Goal: Information Seeking & Learning: Learn about a topic

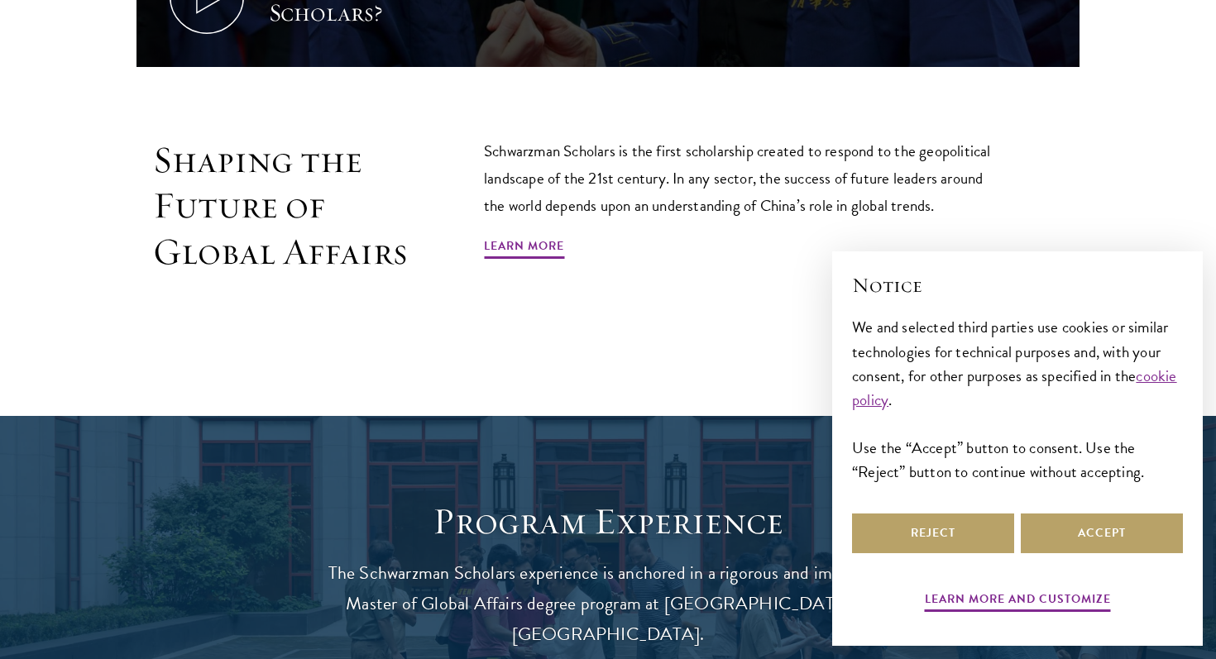
scroll to position [1034, 0]
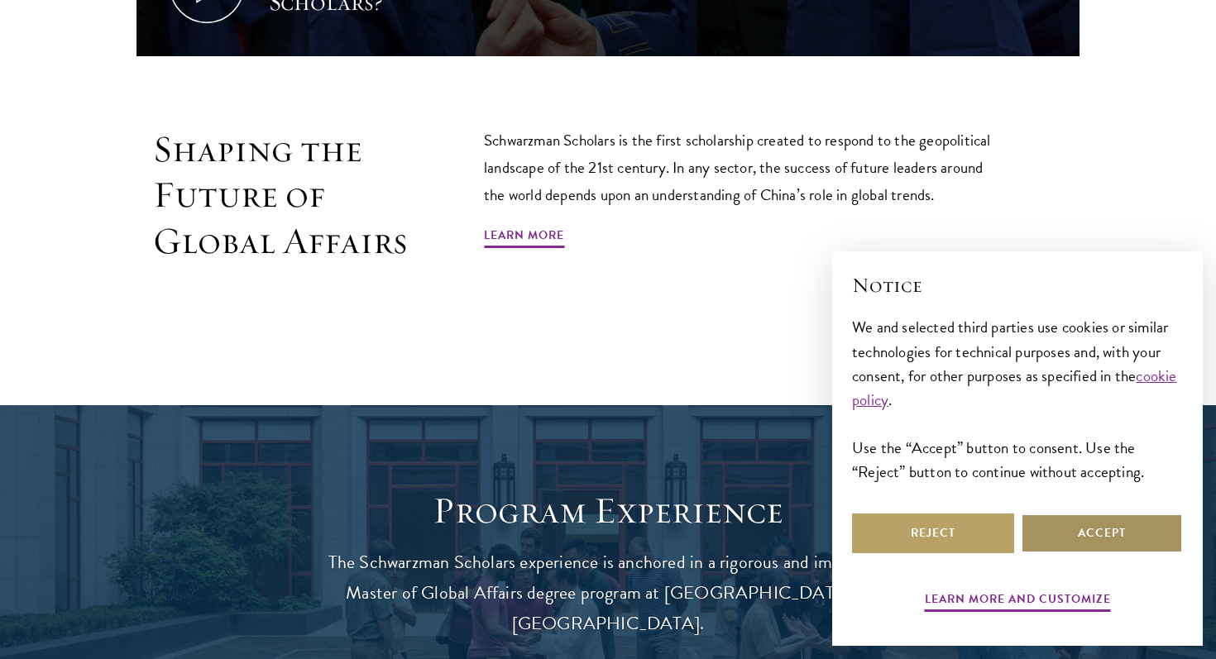
click at [1046, 534] on button "Accept" at bounding box center [1102, 534] width 162 height 40
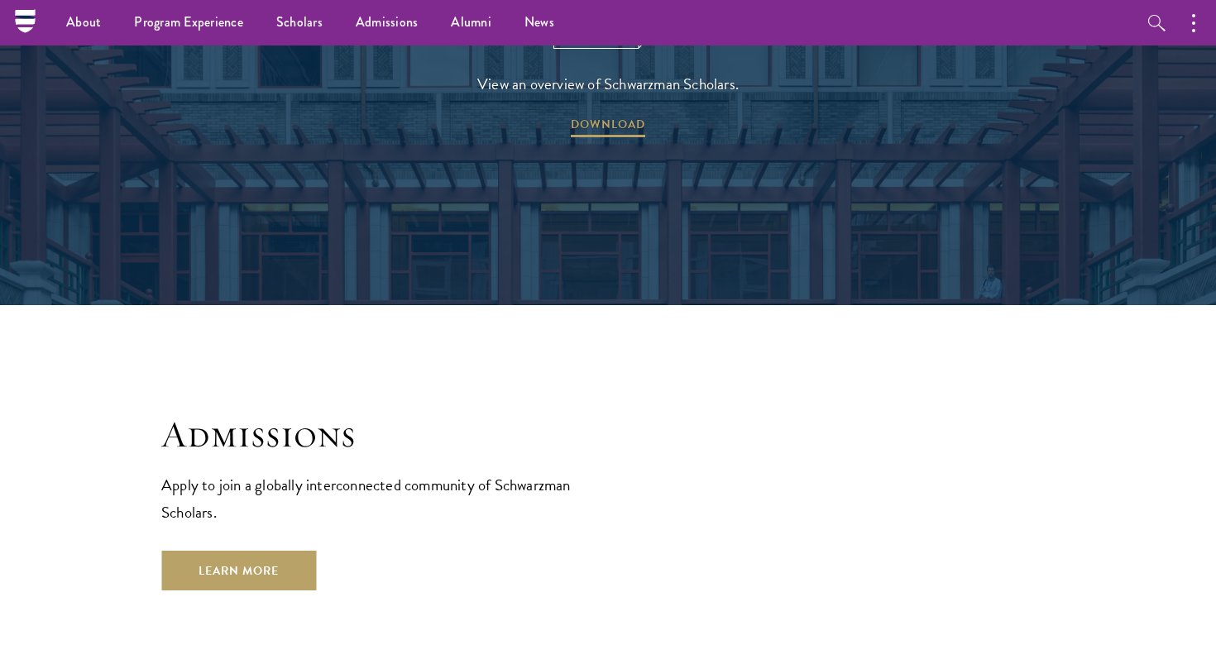
scroll to position [2501, 0]
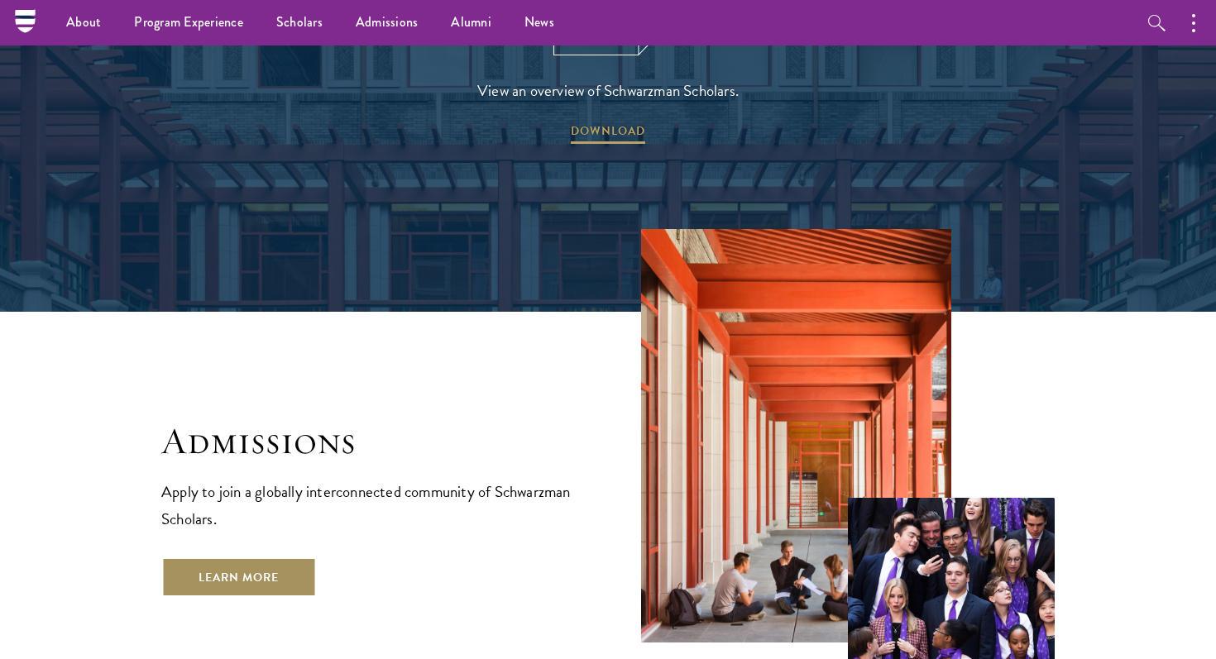
click at [283, 557] on link "Learn More" at bounding box center [238, 577] width 155 height 40
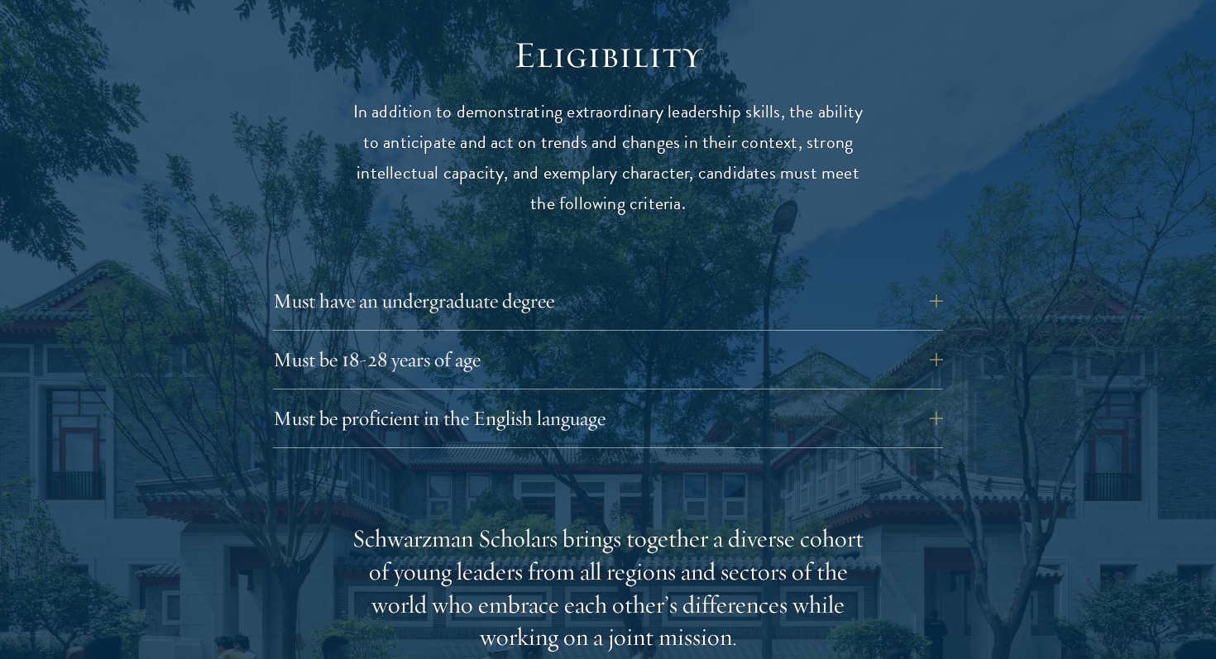
scroll to position [2221, 0]
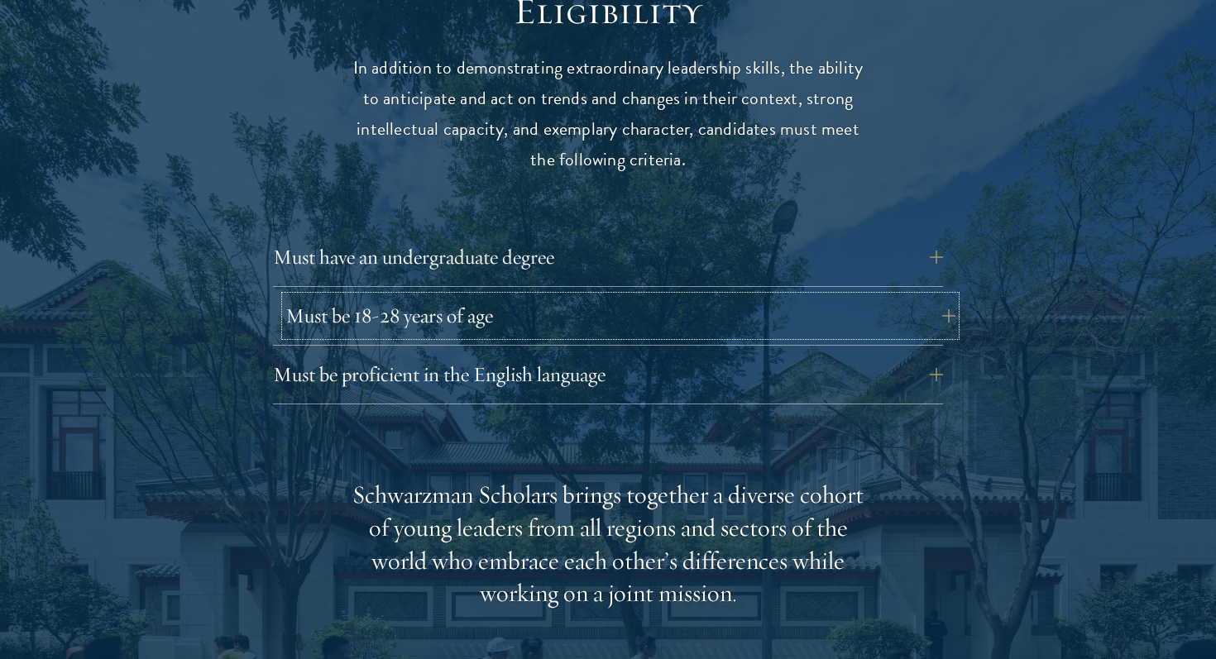
click at [944, 296] on button "Must be 18-28 years of age" at bounding box center [620, 316] width 670 height 40
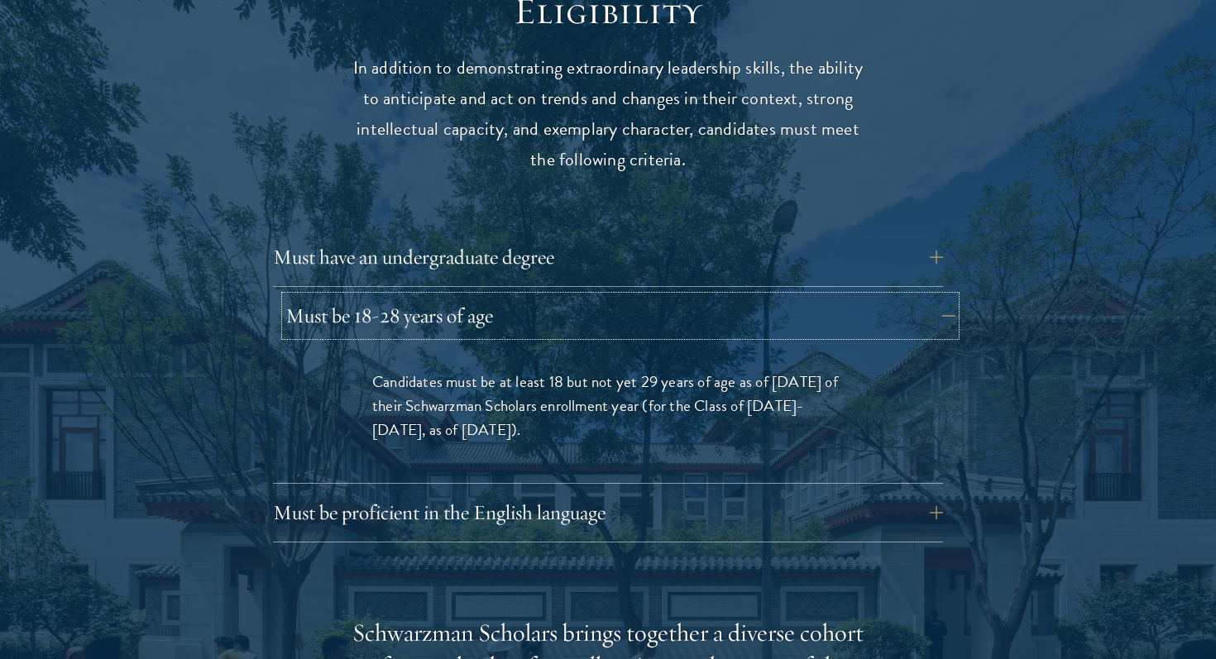
click at [944, 296] on button "Must be 18-28 years of age" at bounding box center [620, 316] width 670 height 40
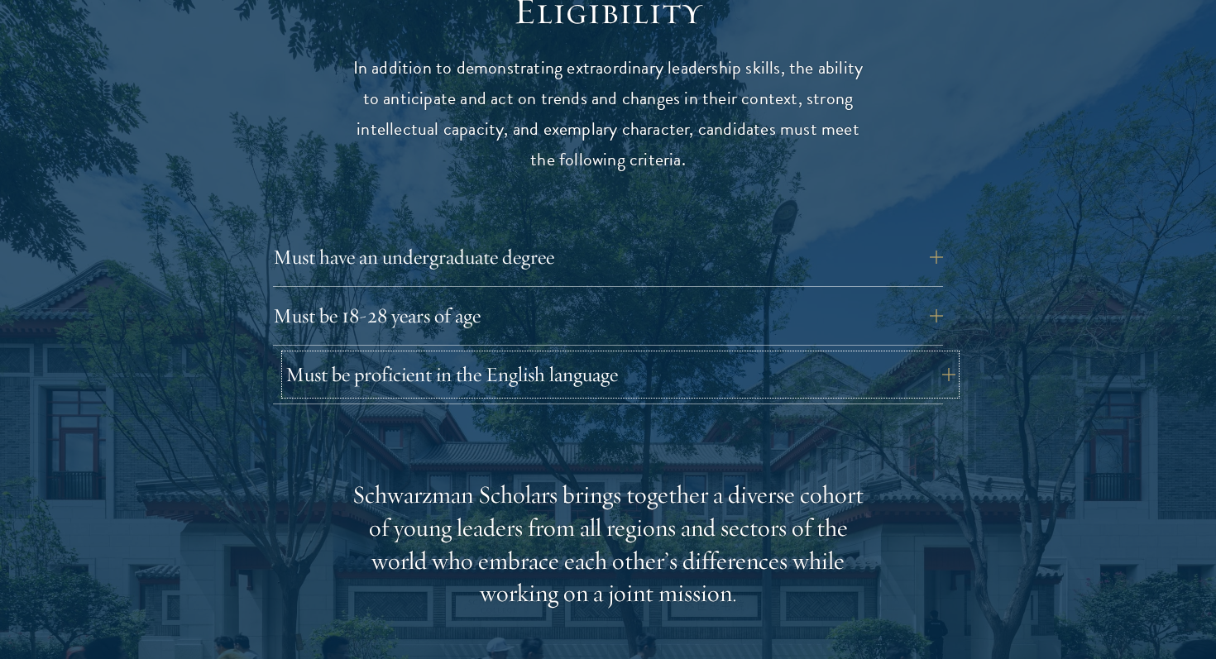
click at [934, 355] on button "Must be proficient in the English language" at bounding box center [620, 375] width 670 height 40
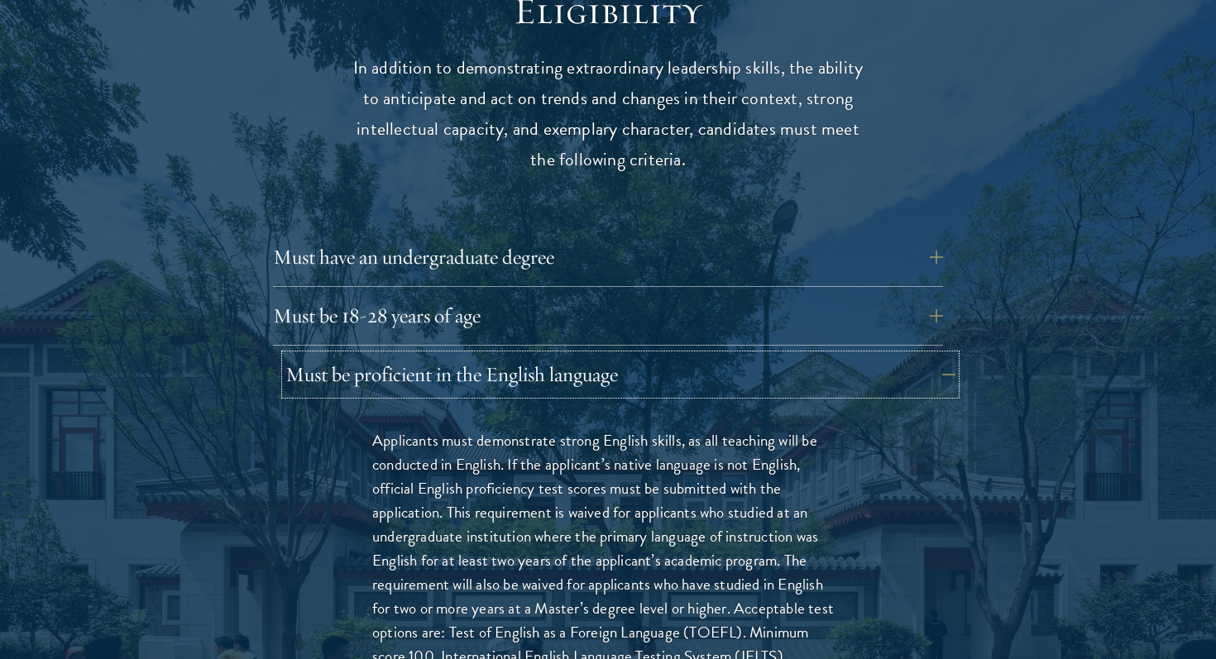
click at [934, 355] on button "Must be proficient in the English language" at bounding box center [620, 375] width 670 height 40
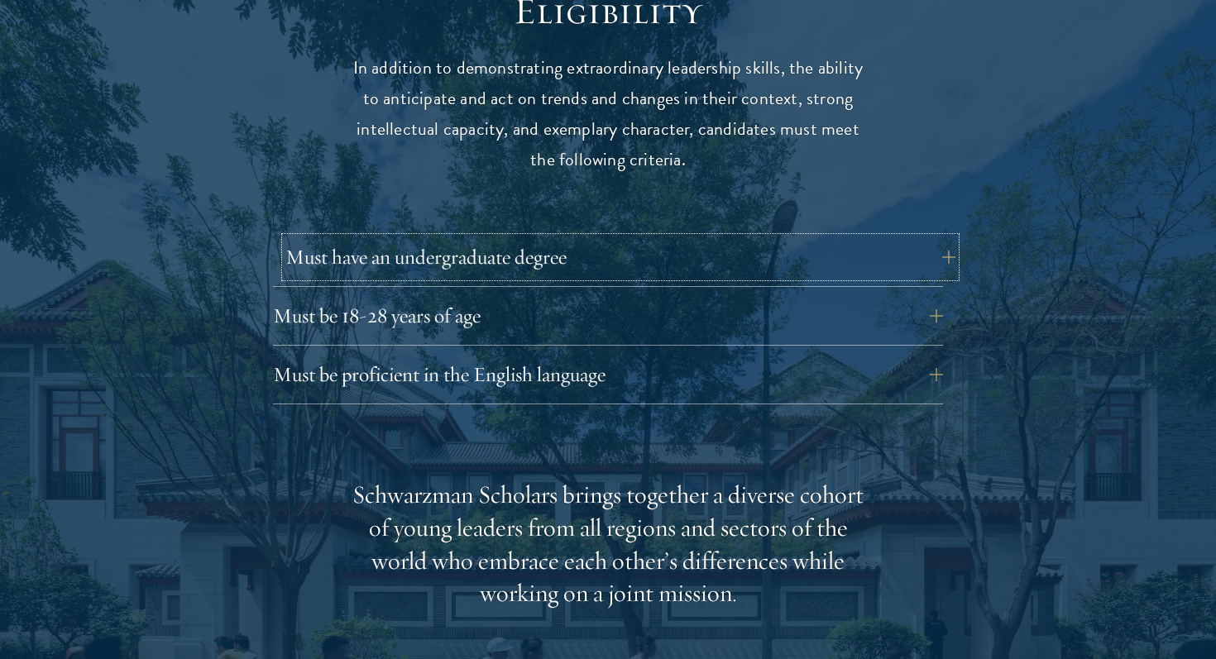
click at [925, 237] on button "Must have an undergraduate degree" at bounding box center [620, 257] width 670 height 40
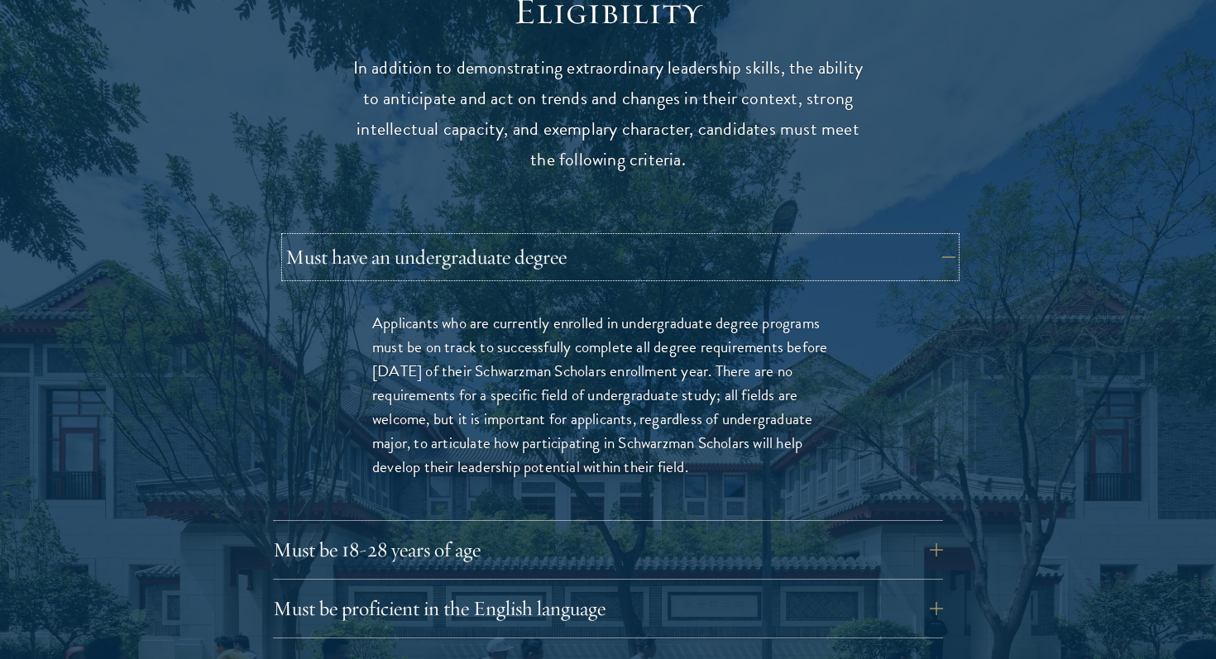
click at [925, 237] on button "Must have an undergraduate degree" at bounding box center [620, 257] width 670 height 40
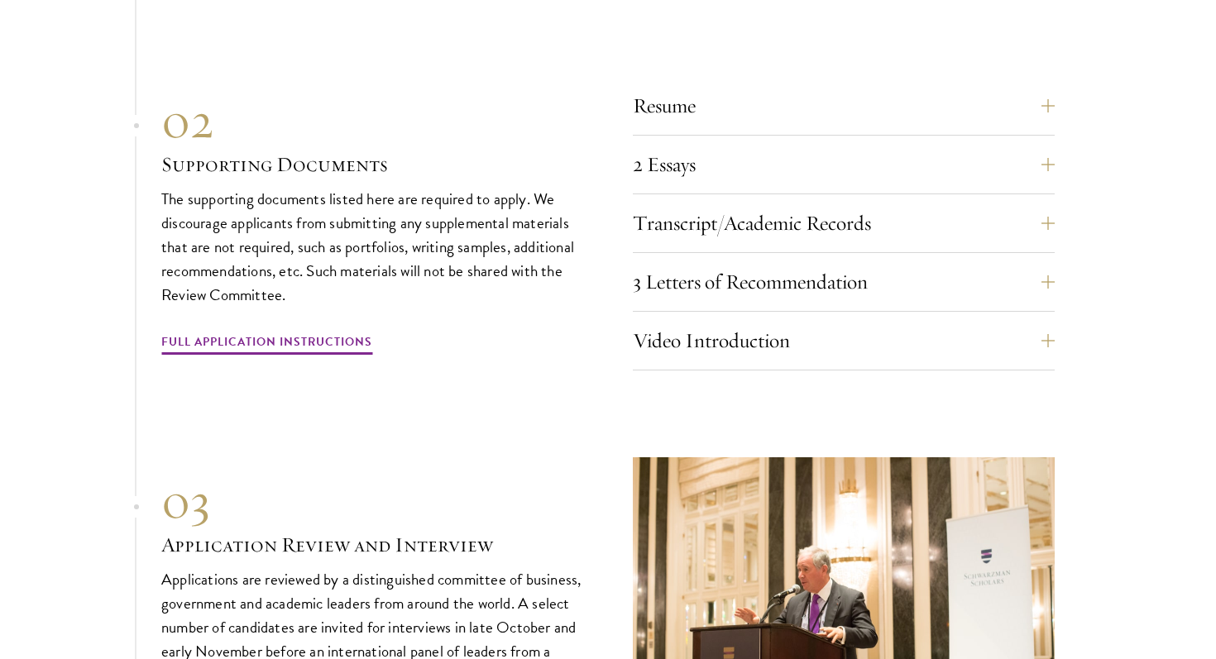
scroll to position [5220, 0]
click at [777, 261] on button "3 Letters of Recommendation" at bounding box center [856, 281] width 422 height 40
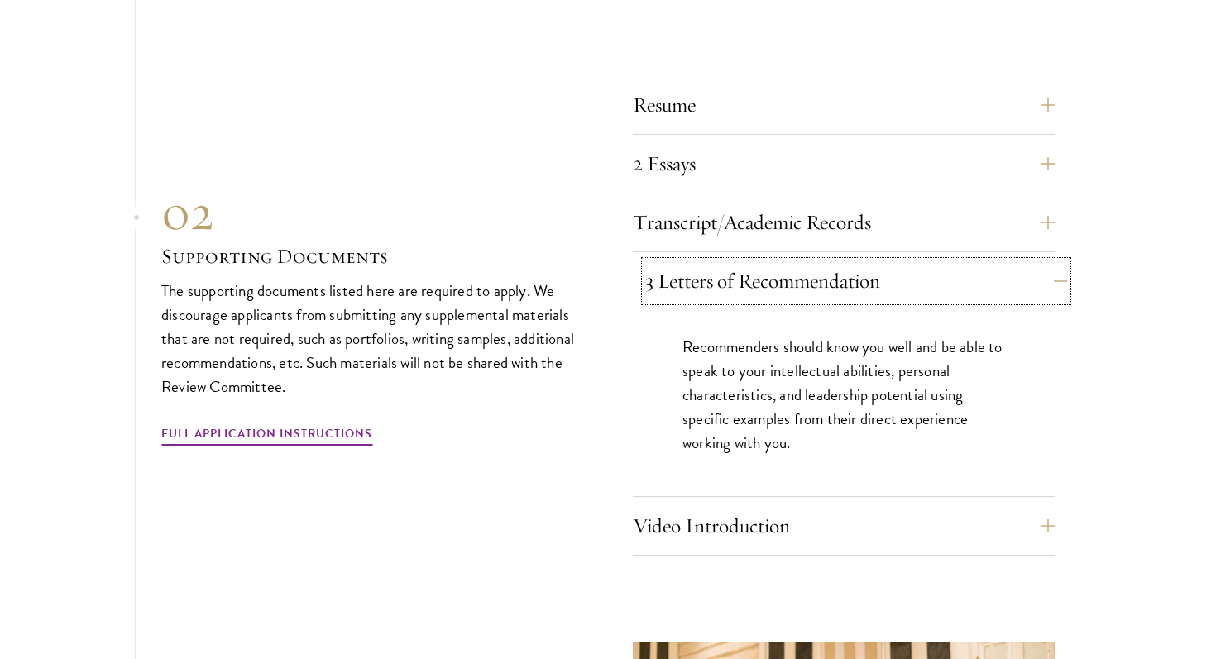
click at [777, 261] on button "3 Letters of Recommendation" at bounding box center [856, 281] width 422 height 40
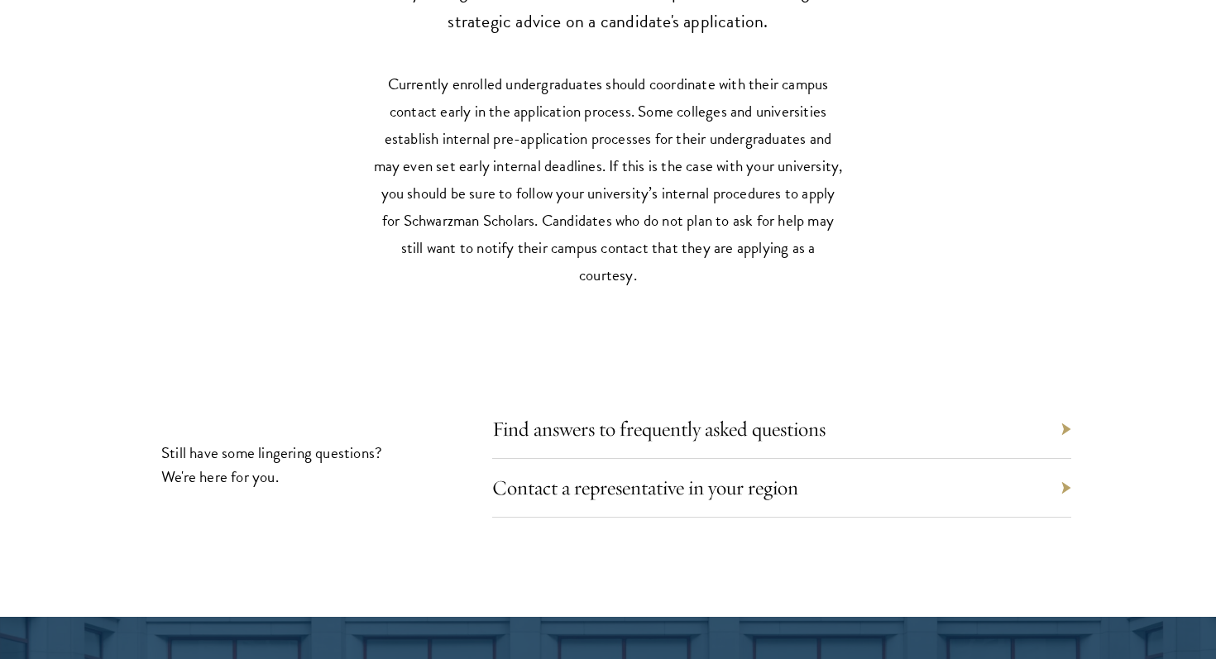
scroll to position [7239, 0]
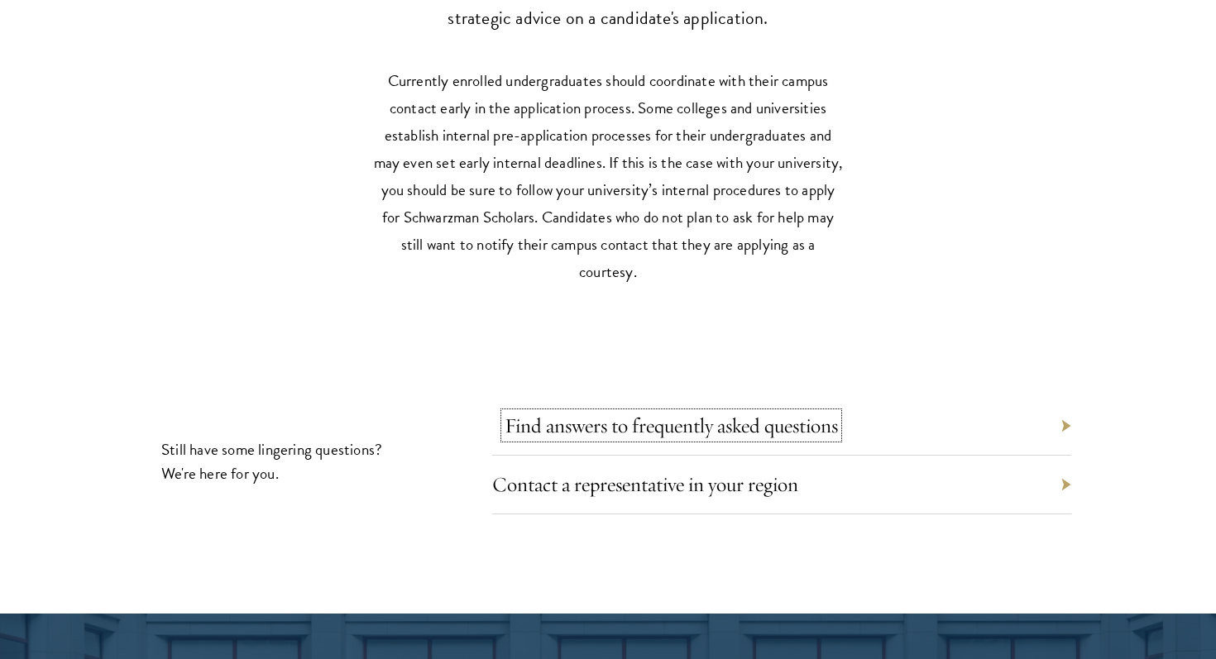
click at [774, 413] on link "Find answers to frequently asked questions" at bounding box center [671, 426] width 333 height 26
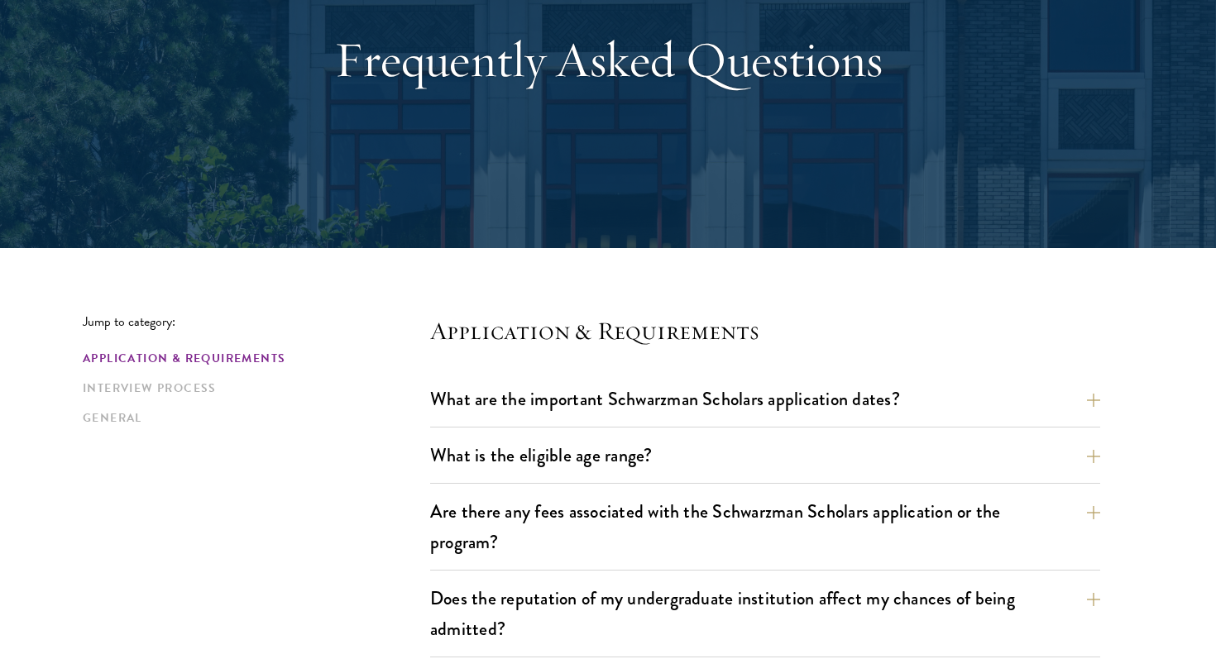
scroll to position [213, 0]
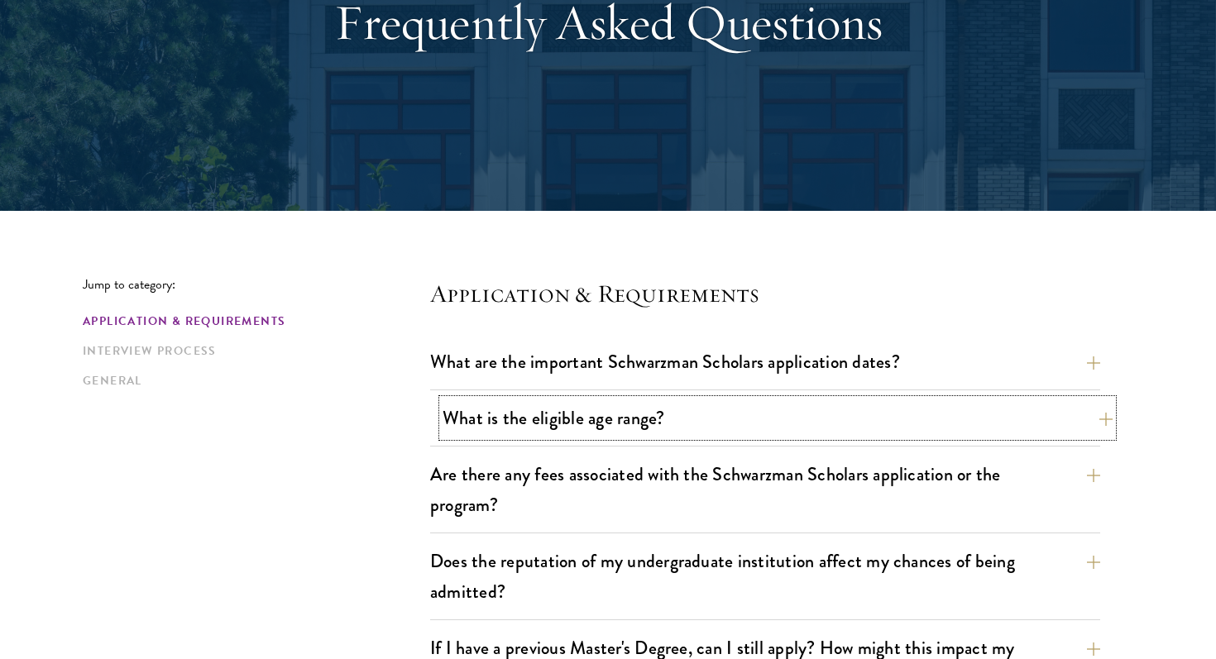
click at [744, 422] on button "What is the eligible age range?" at bounding box center [777, 417] width 670 height 37
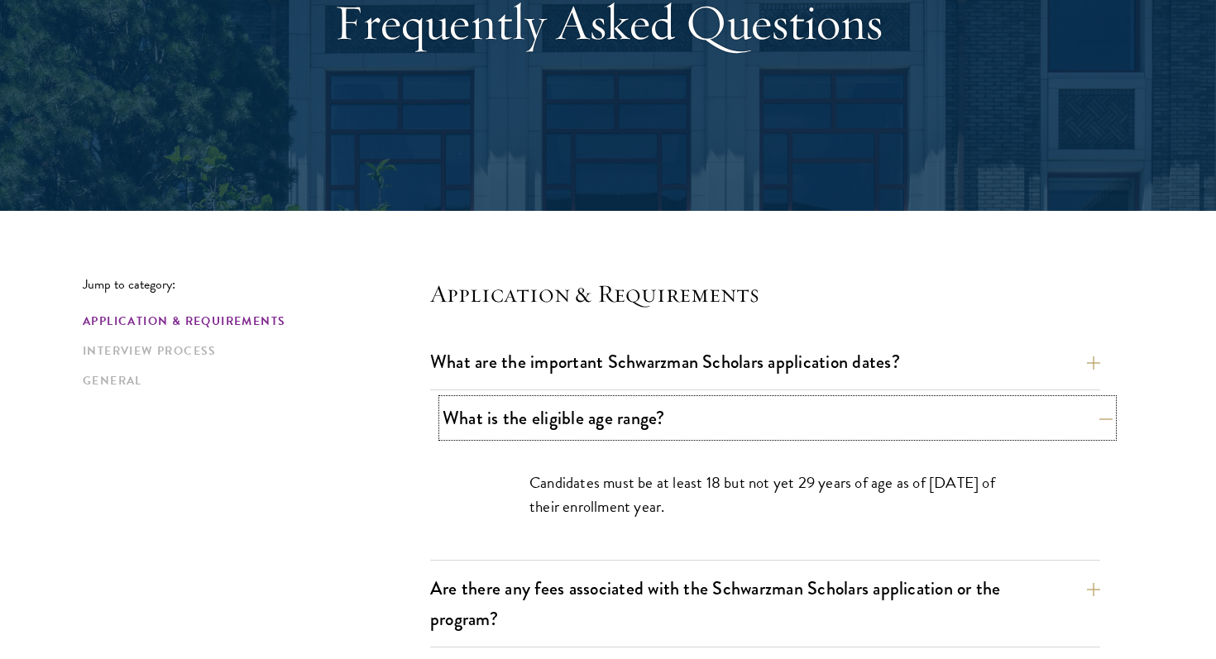
click at [744, 421] on button "What is the eligible age range?" at bounding box center [777, 417] width 670 height 37
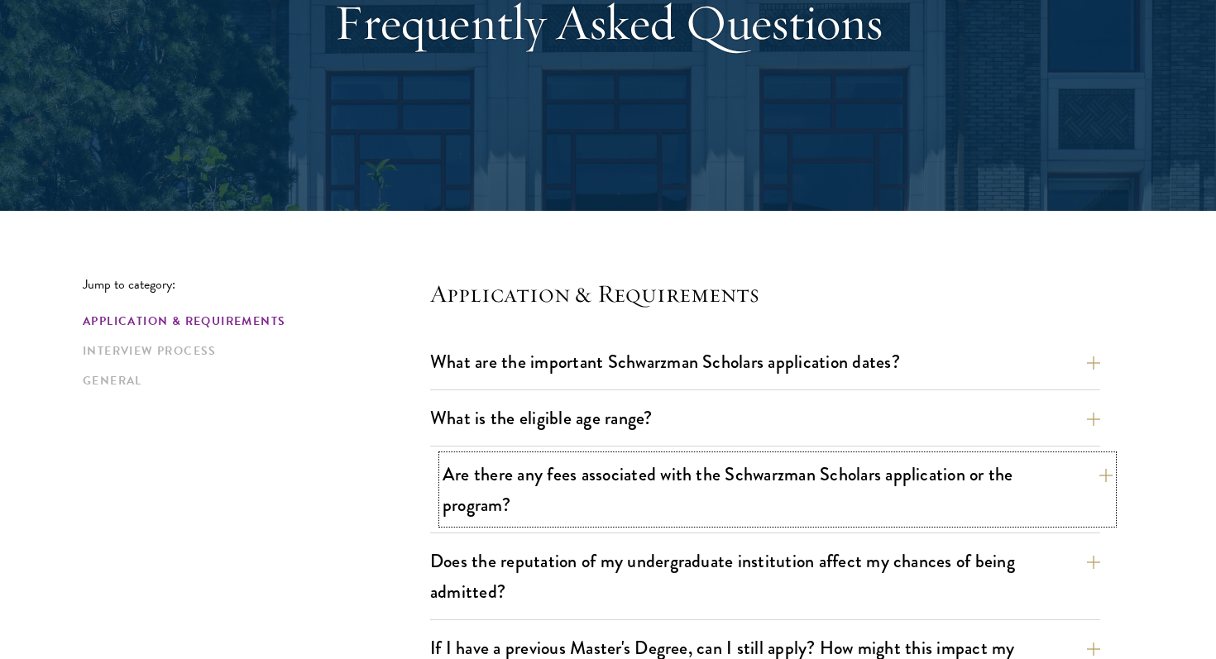
click at [732, 506] on button "Are there any fees associated with the Schwarzman Scholars application or the p…" at bounding box center [777, 490] width 670 height 68
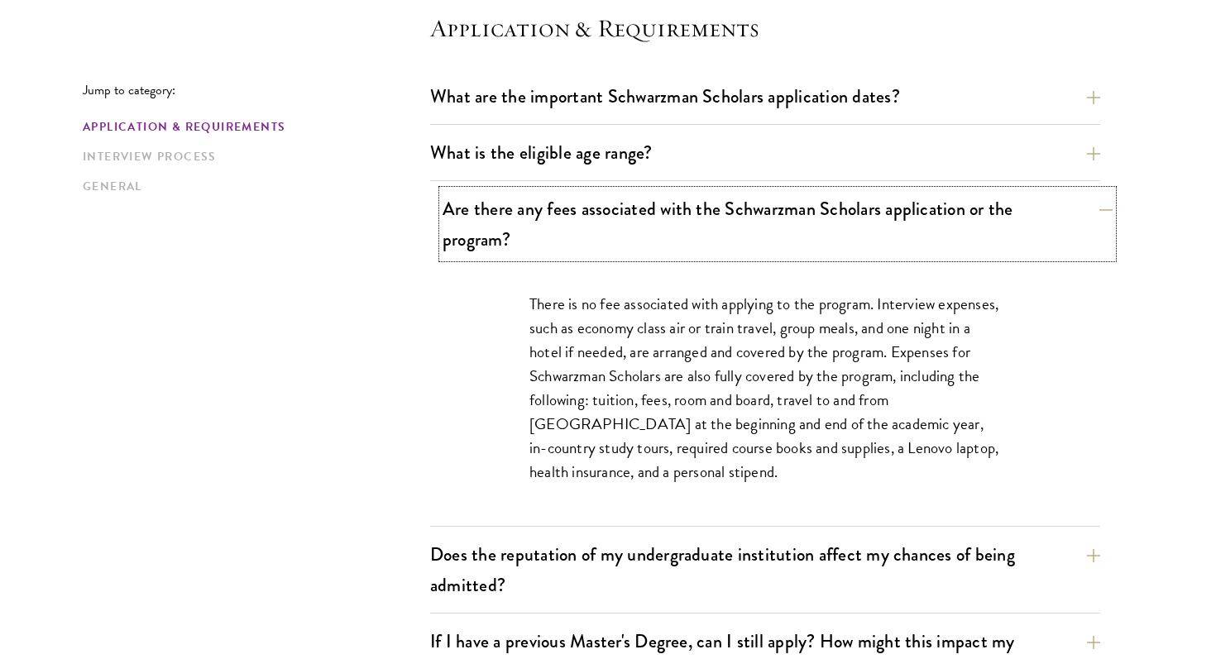
scroll to position [500, 0]
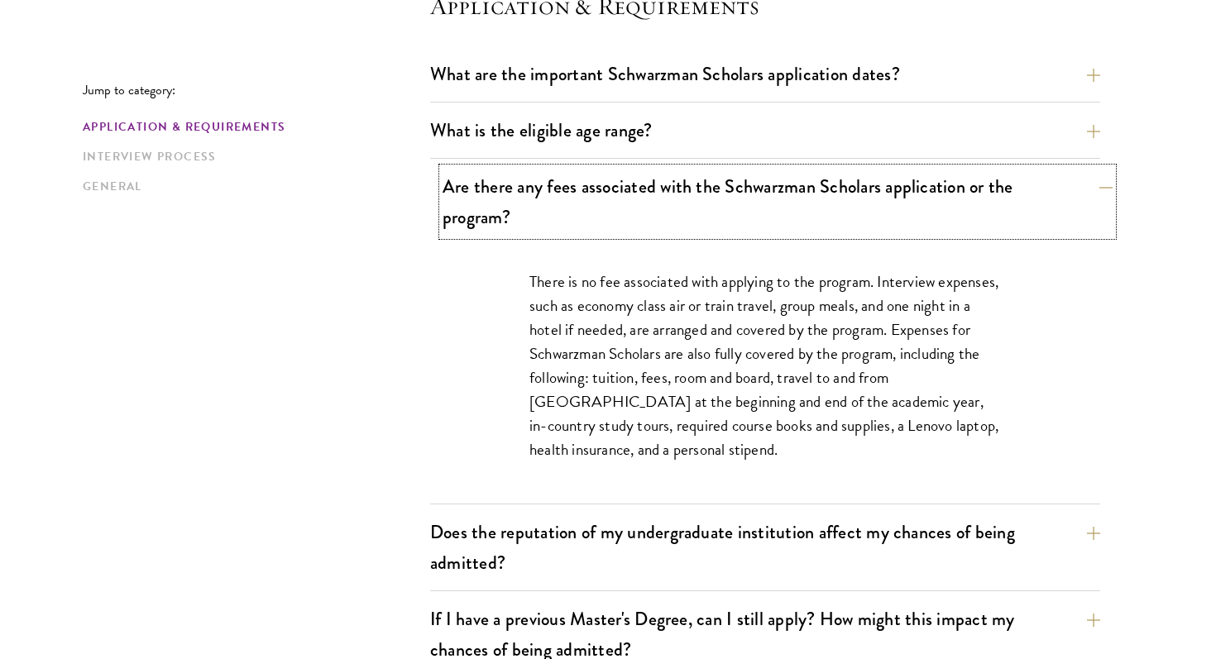
click at [749, 214] on button "Are there any fees associated with the Schwarzman Scholars application or the p…" at bounding box center [777, 202] width 670 height 68
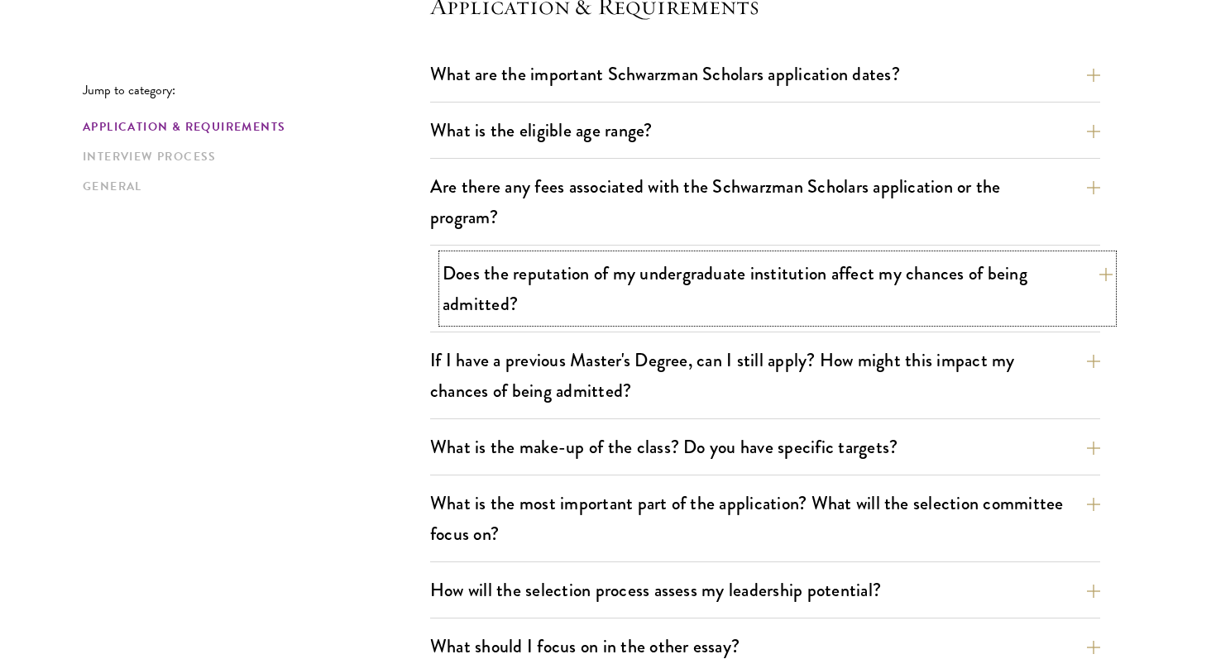
click at [748, 292] on button "Does the reputation of my undergraduate institution affect my chances of being …" at bounding box center [777, 289] width 670 height 68
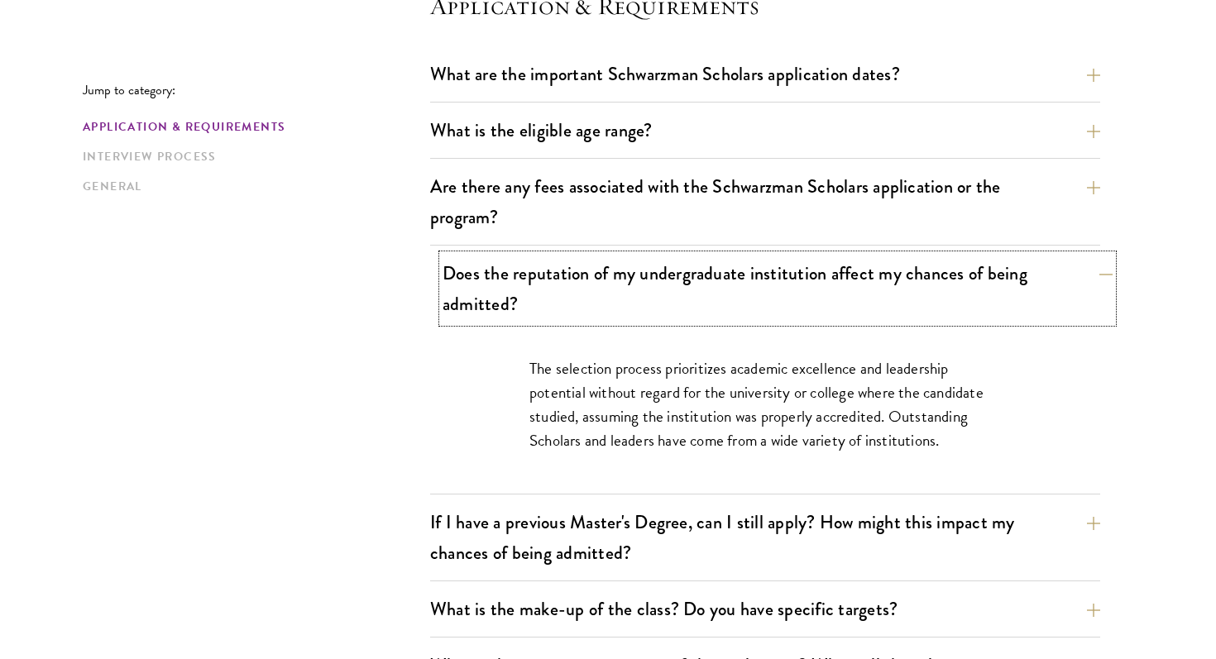
click at [748, 292] on button "Does the reputation of my undergraduate institution affect my chances of being …" at bounding box center [777, 289] width 670 height 68
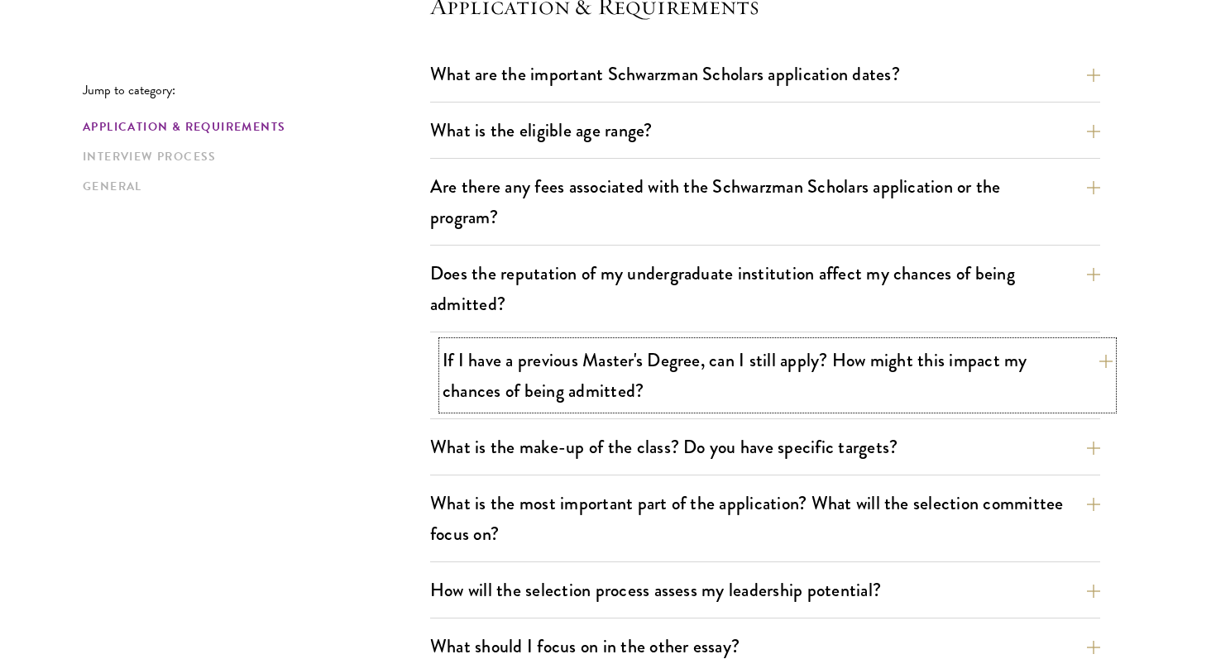
click at [726, 355] on button "If I have a previous Master's Degree, can I still apply? How might this impact …" at bounding box center [777, 376] width 670 height 68
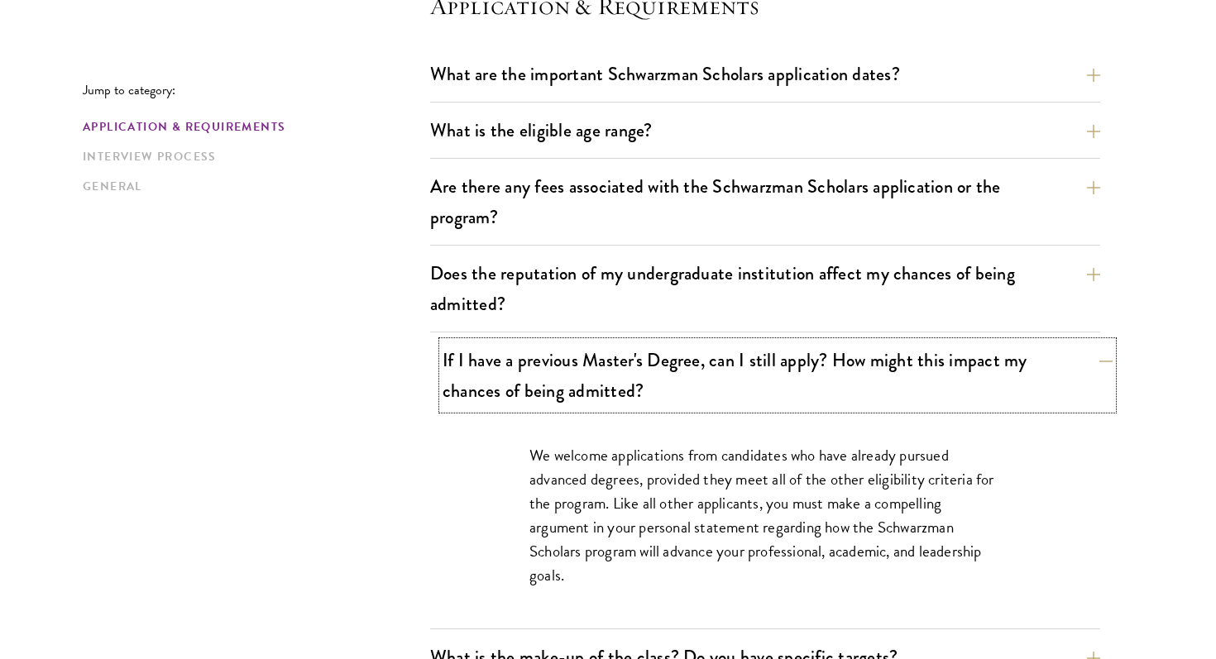
click at [726, 355] on button "If I have a previous Master's Degree, can I still apply? How might this impact …" at bounding box center [777, 376] width 670 height 68
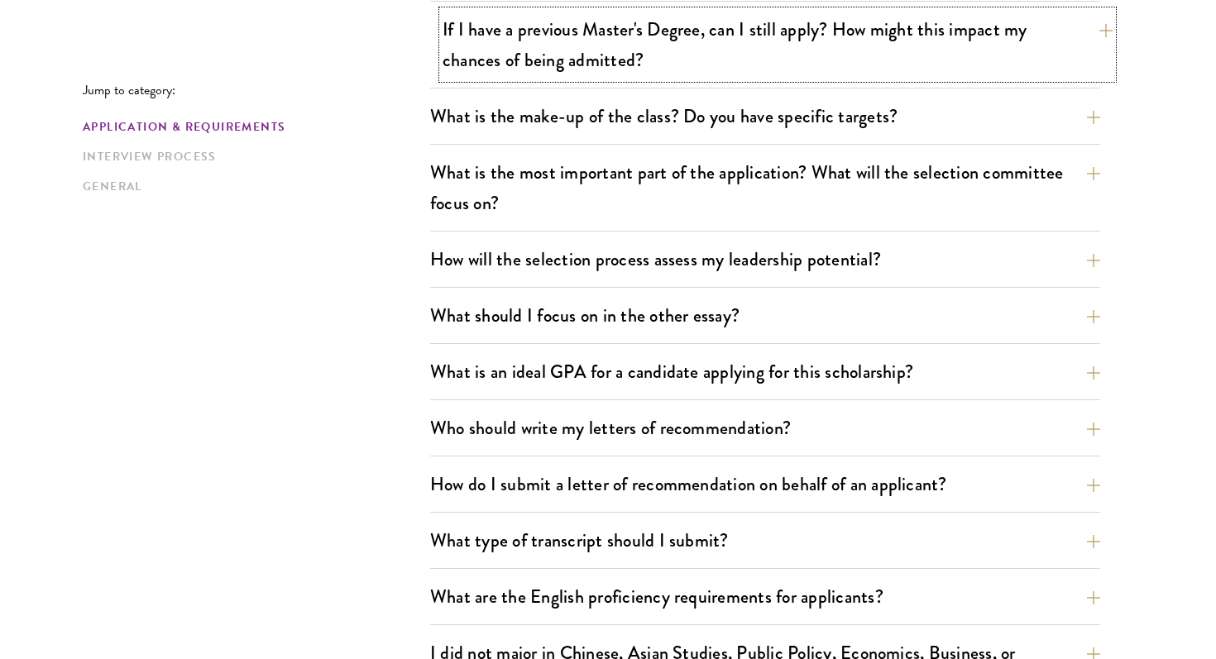
scroll to position [847, 0]
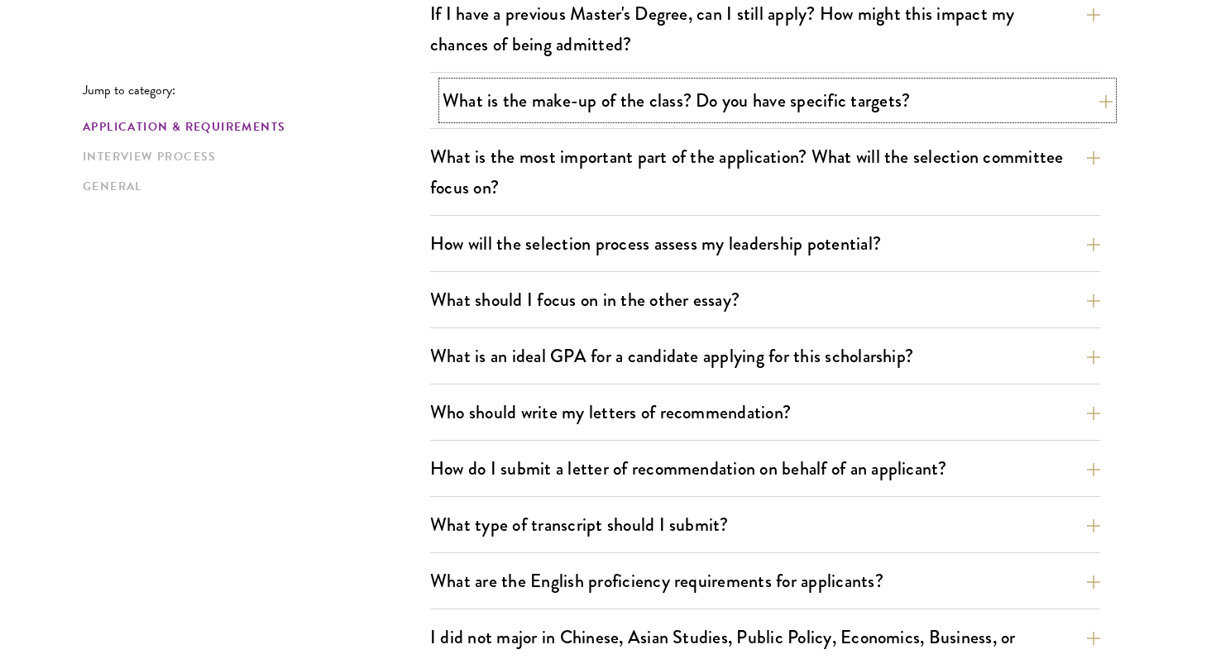
click at [767, 102] on button "What is the make-up of the class? Do you have specific targets?" at bounding box center [777, 100] width 670 height 37
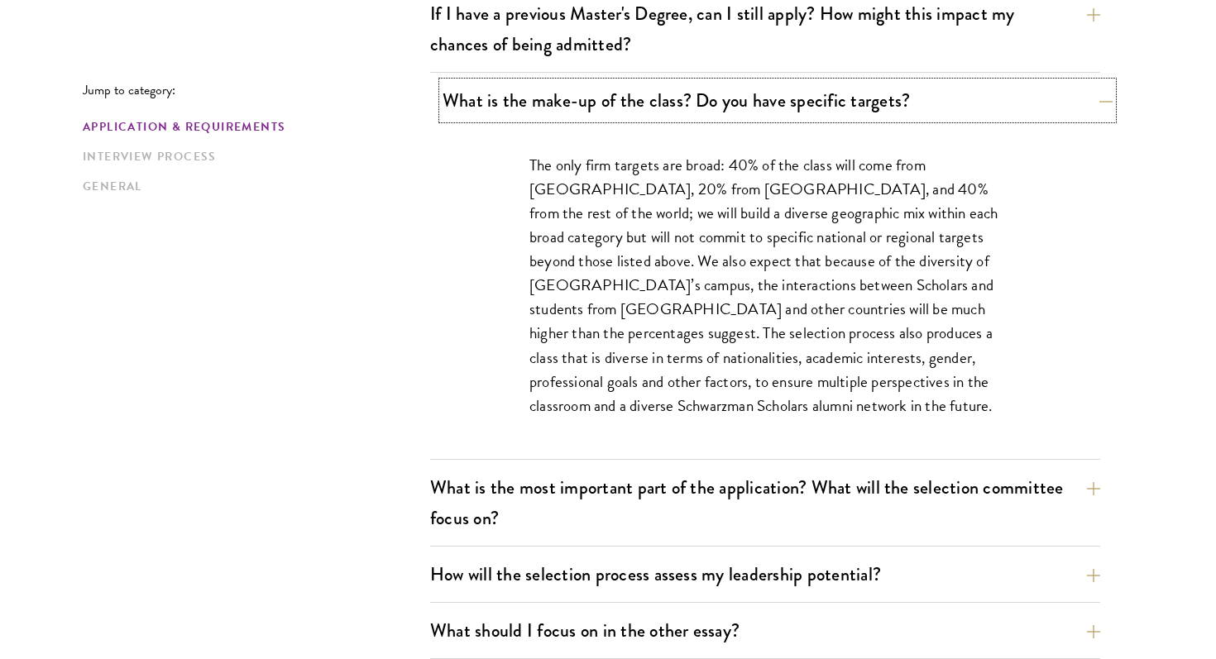
click at [769, 104] on button "What is the make-up of the class? Do you have specific targets?" at bounding box center [777, 100] width 670 height 37
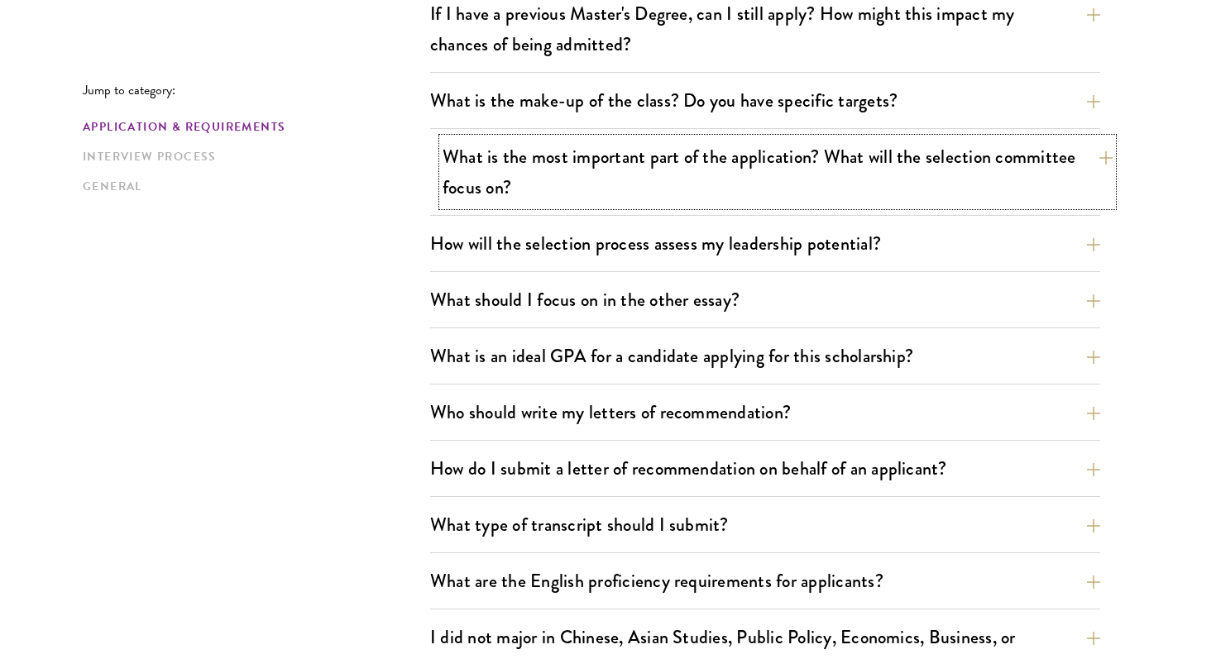
click at [772, 170] on button "What is the most important part of the application? What will the selection com…" at bounding box center [777, 172] width 670 height 68
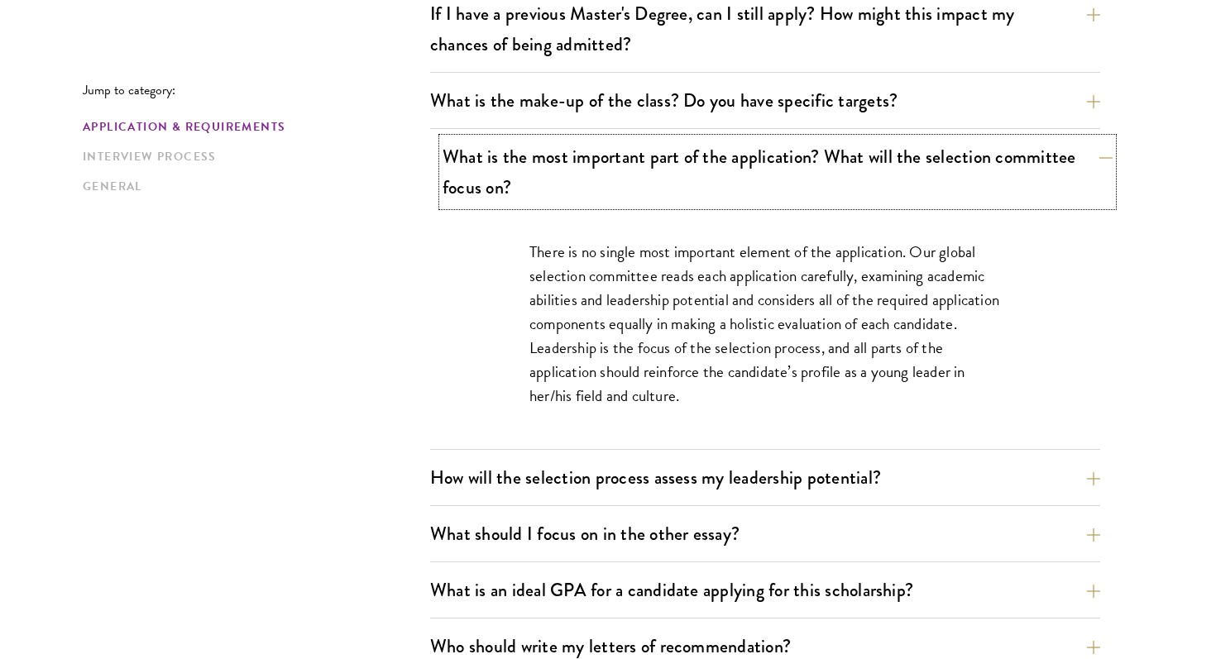
click at [773, 170] on button "What is the most important part of the application? What will the selection com…" at bounding box center [777, 172] width 670 height 68
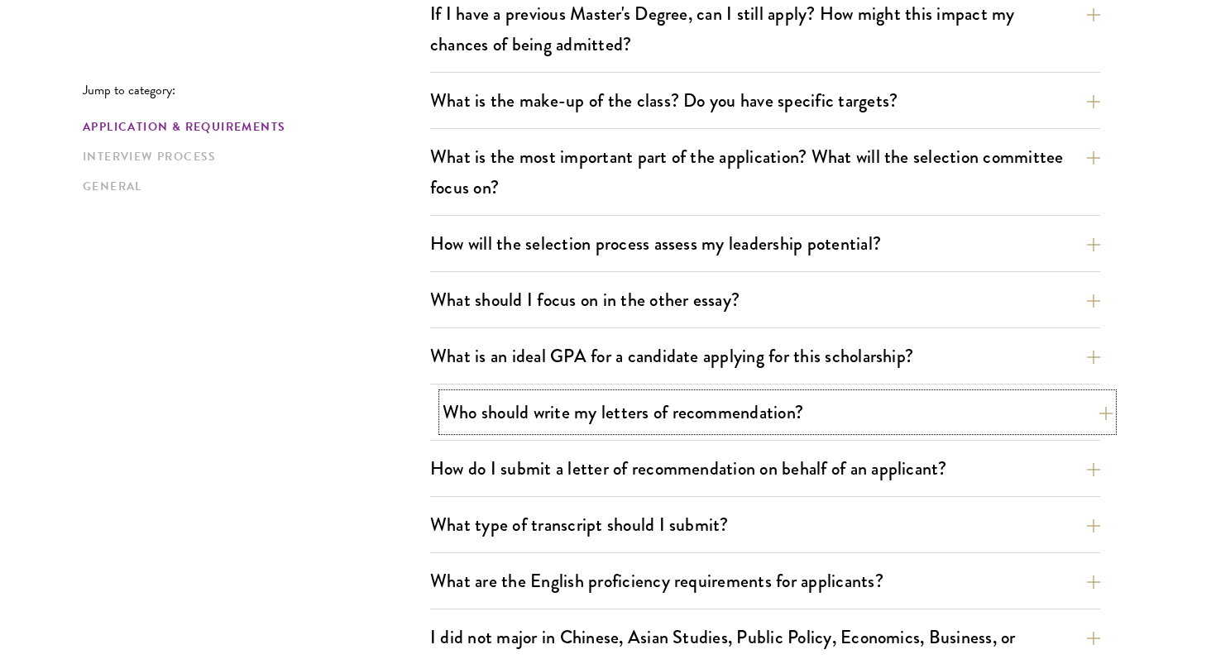
click at [763, 413] on button "Who should write my letters of recommendation?" at bounding box center [777, 412] width 670 height 37
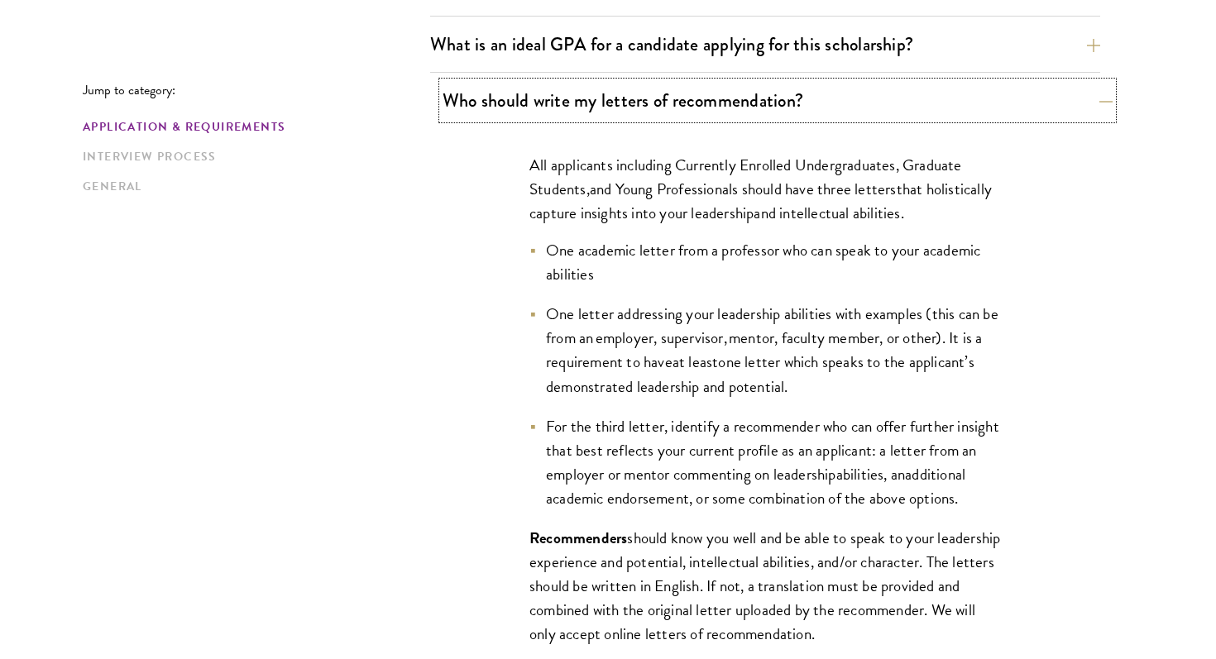
scroll to position [1164, 0]
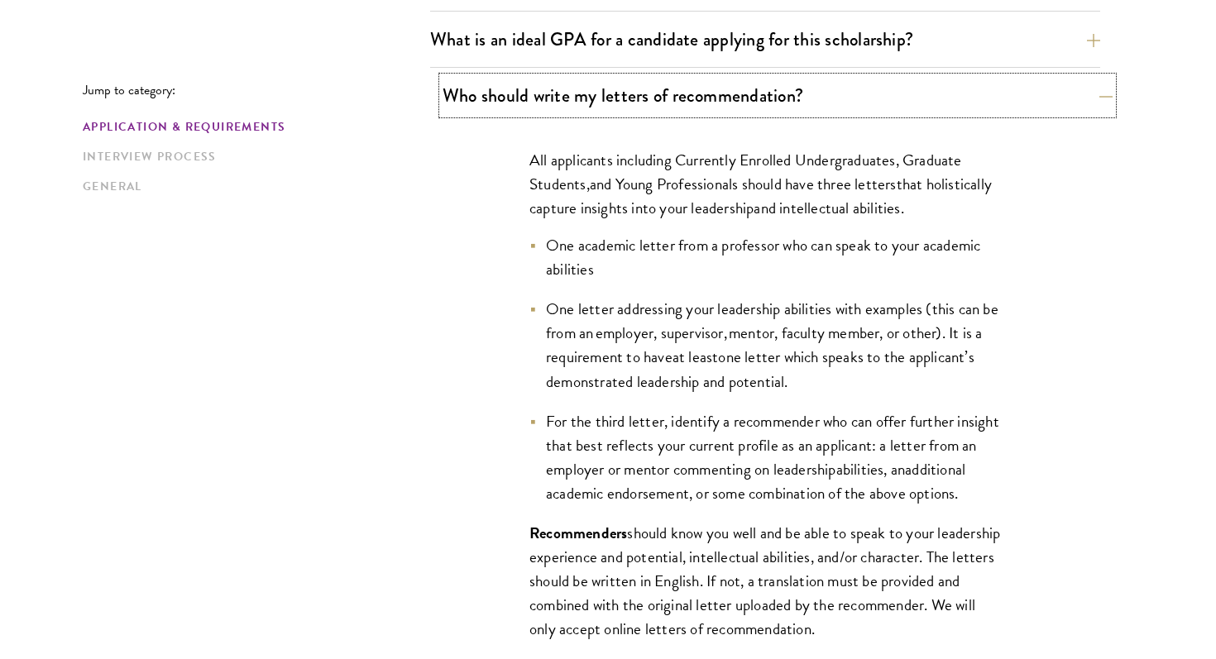
click at [705, 103] on button "Who should write my letters of recommendation?" at bounding box center [777, 95] width 670 height 37
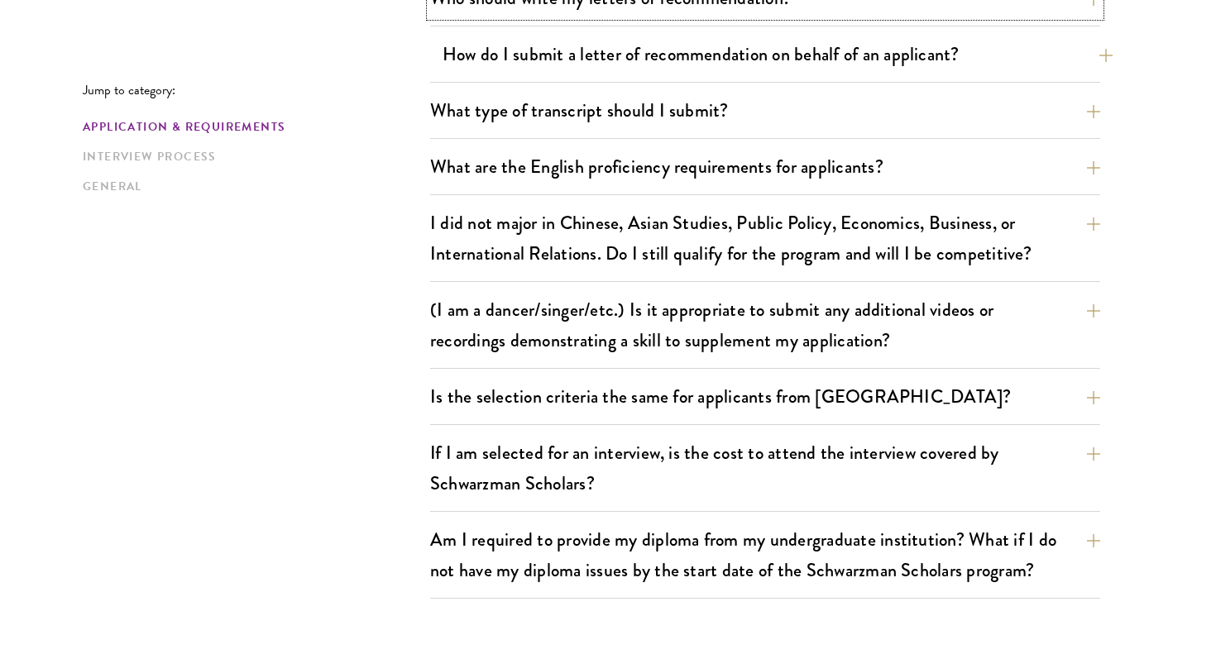
scroll to position [1267, 0]
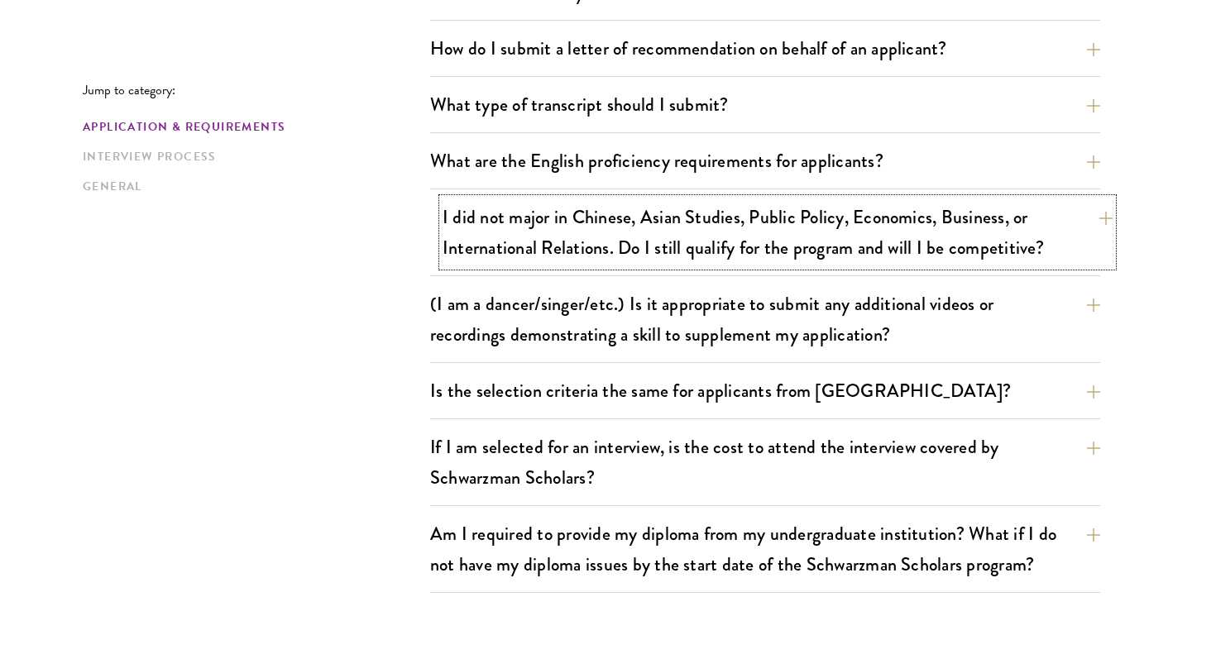
click at [721, 250] on button "I did not major in Chinese, Asian Studies, Public Policy, Economics, Business, …" at bounding box center [777, 232] width 670 height 68
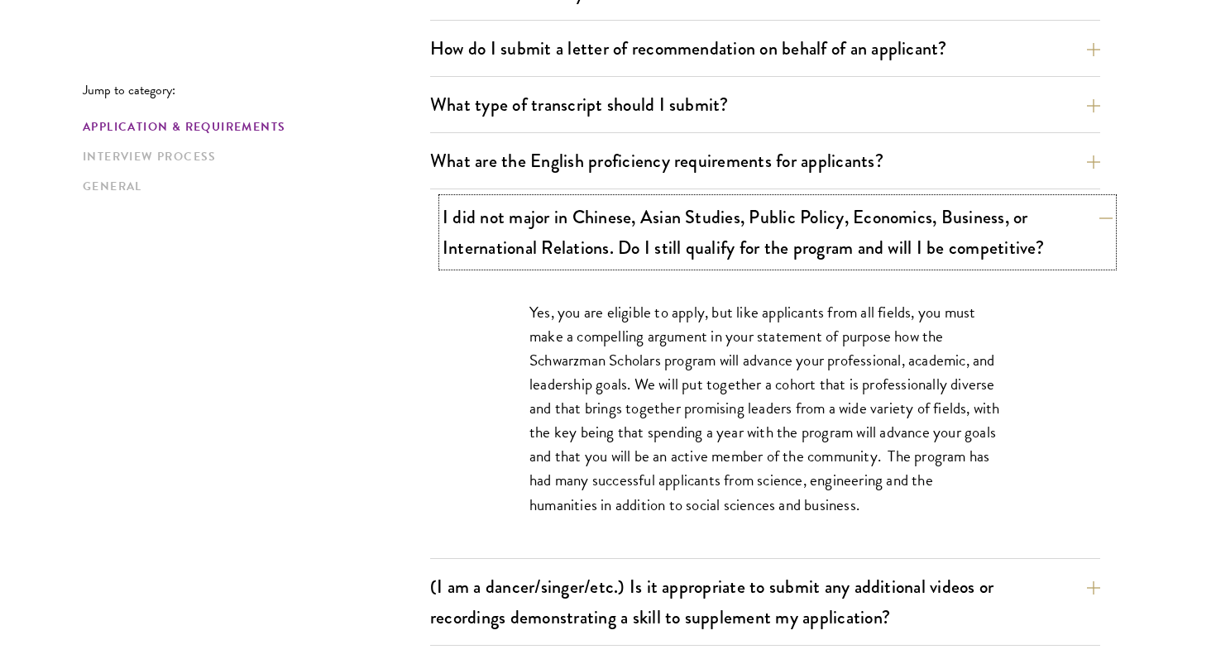
click at [722, 250] on button "I did not major in Chinese, Asian Studies, Public Policy, Economics, Business, …" at bounding box center [777, 232] width 670 height 68
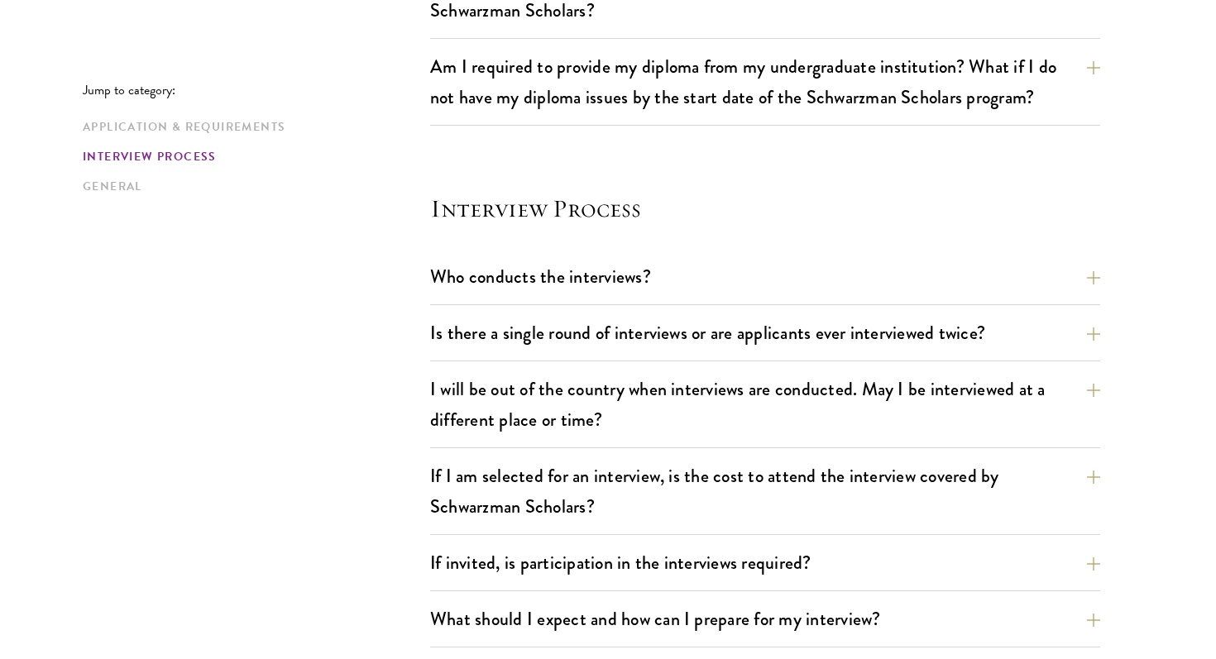
scroll to position [1783, 0]
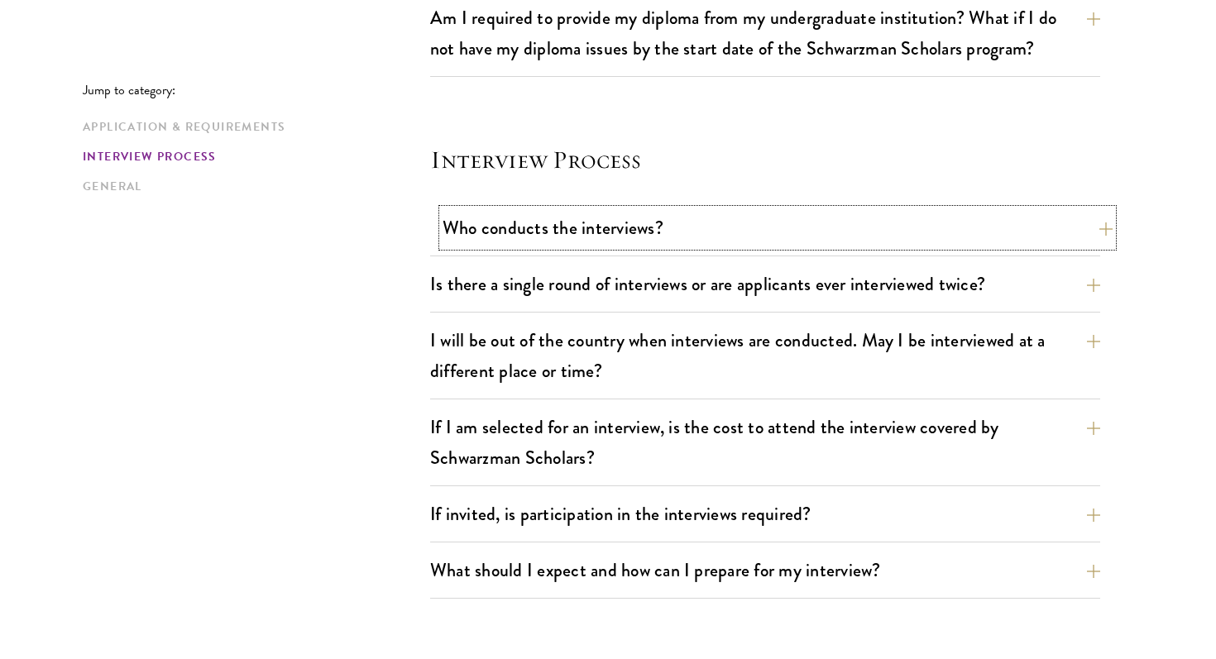
click at [718, 242] on button "Who conducts the interviews?" at bounding box center [777, 227] width 670 height 37
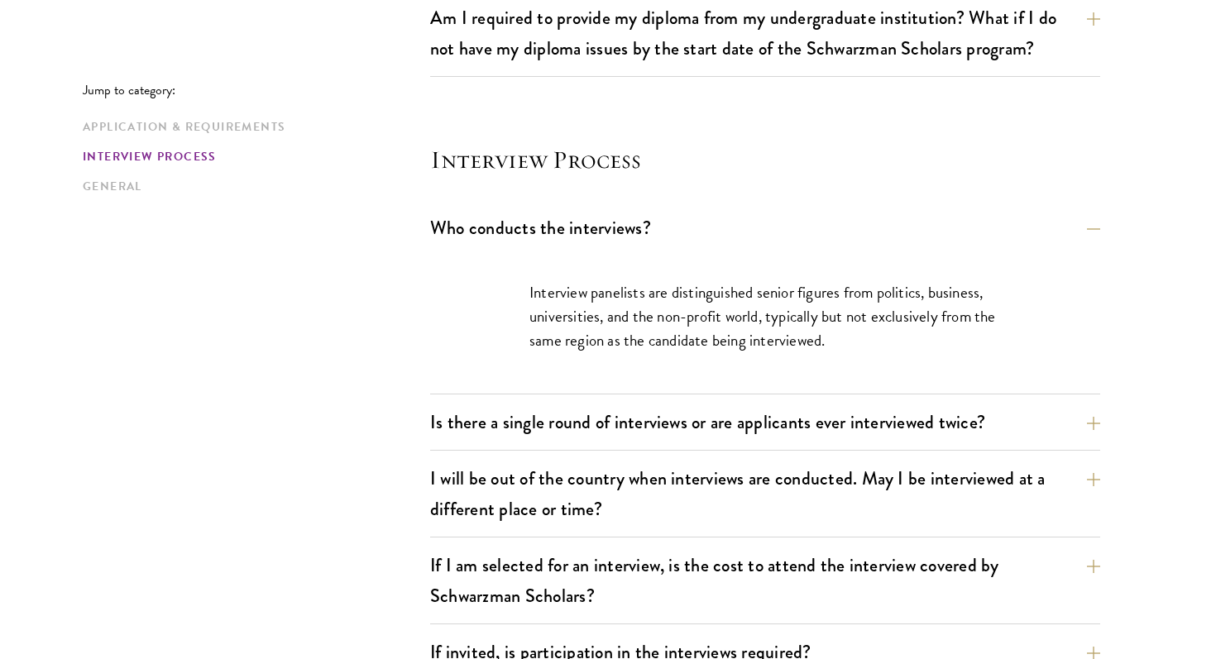
click at [717, 261] on div "Interview panelists are distinguished senior figures from politics, business, u…" at bounding box center [765, 325] width 571 height 138
click at [721, 234] on button "Who conducts the interviews?" at bounding box center [777, 227] width 670 height 37
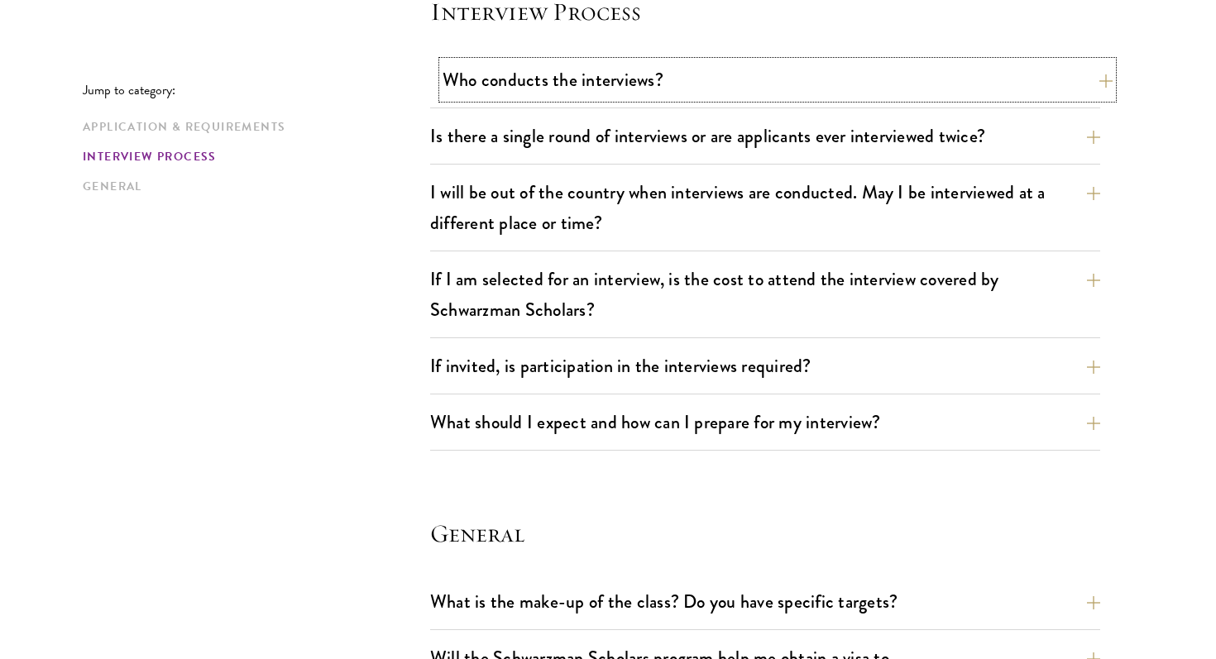
scroll to position [1947, 0]
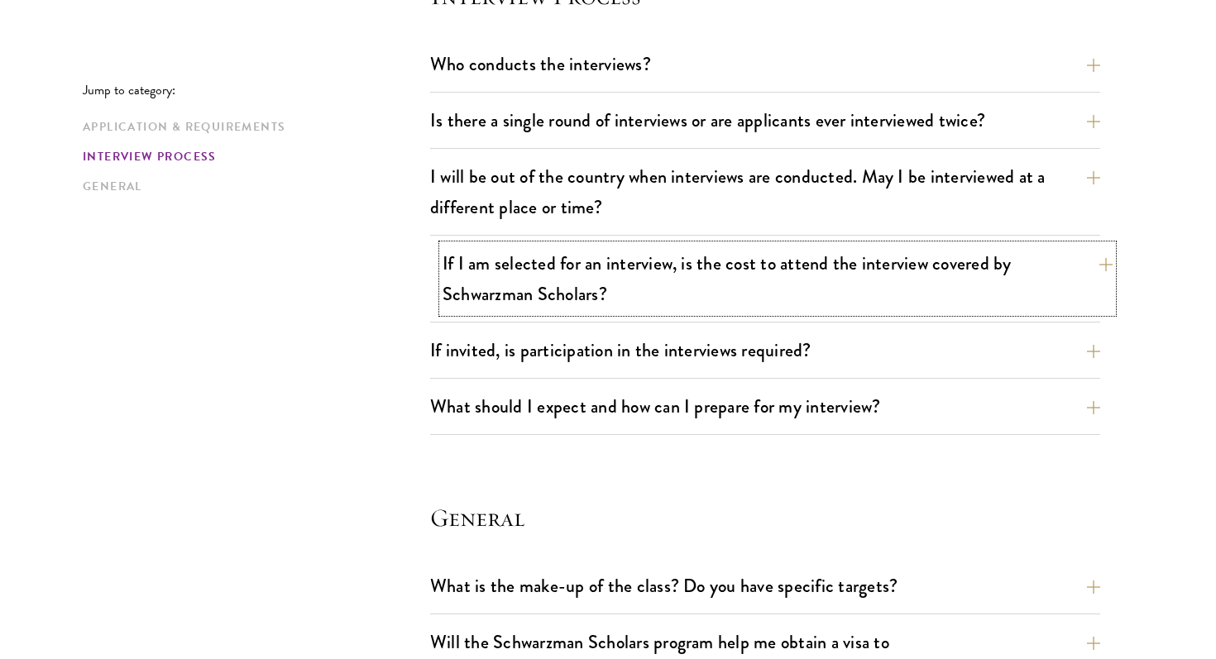
click at [715, 287] on button "If I am selected for an interview, is the cost to attend the interview covered …" at bounding box center [777, 279] width 670 height 68
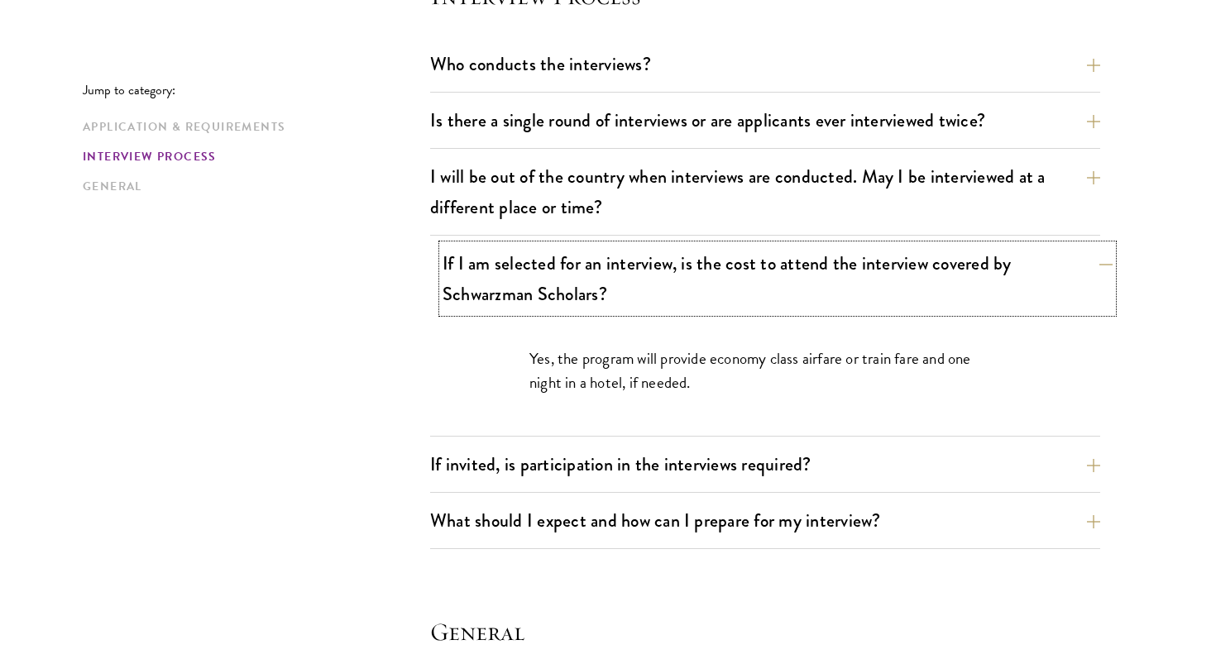
click at [715, 288] on button "If I am selected for an interview, is the cost to attend the interview covered …" at bounding box center [777, 279] width 670 height 68
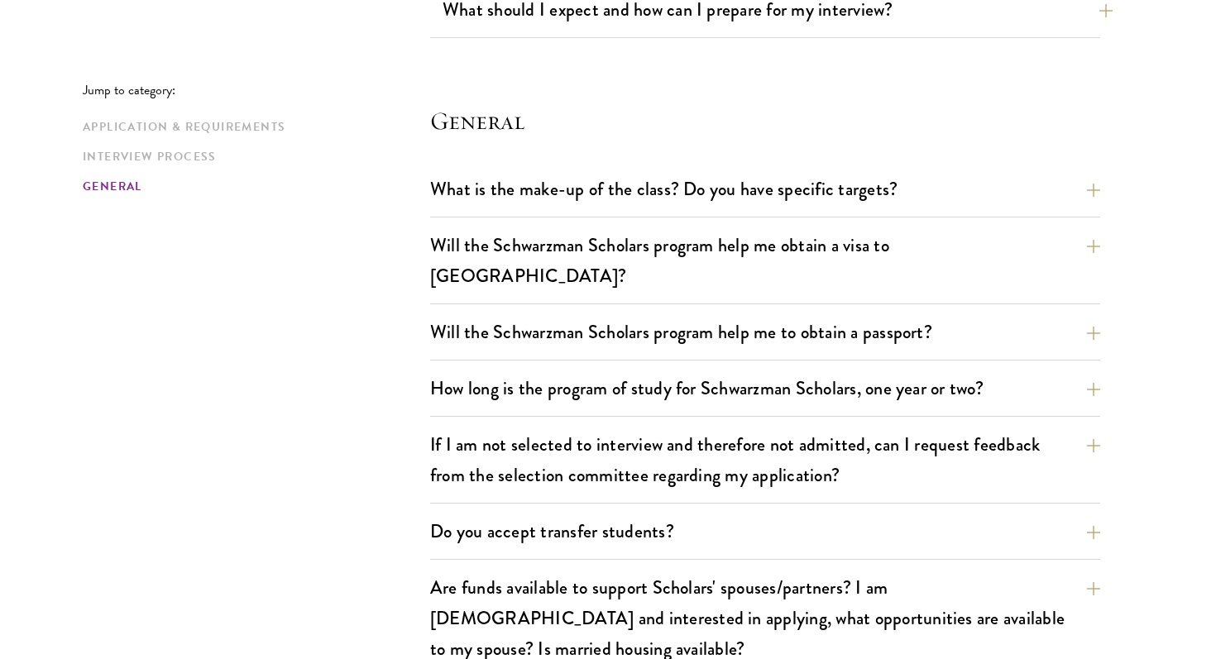
scroll to position [2432, 0]
